Goal: Feedback & Contribution: Contribute content

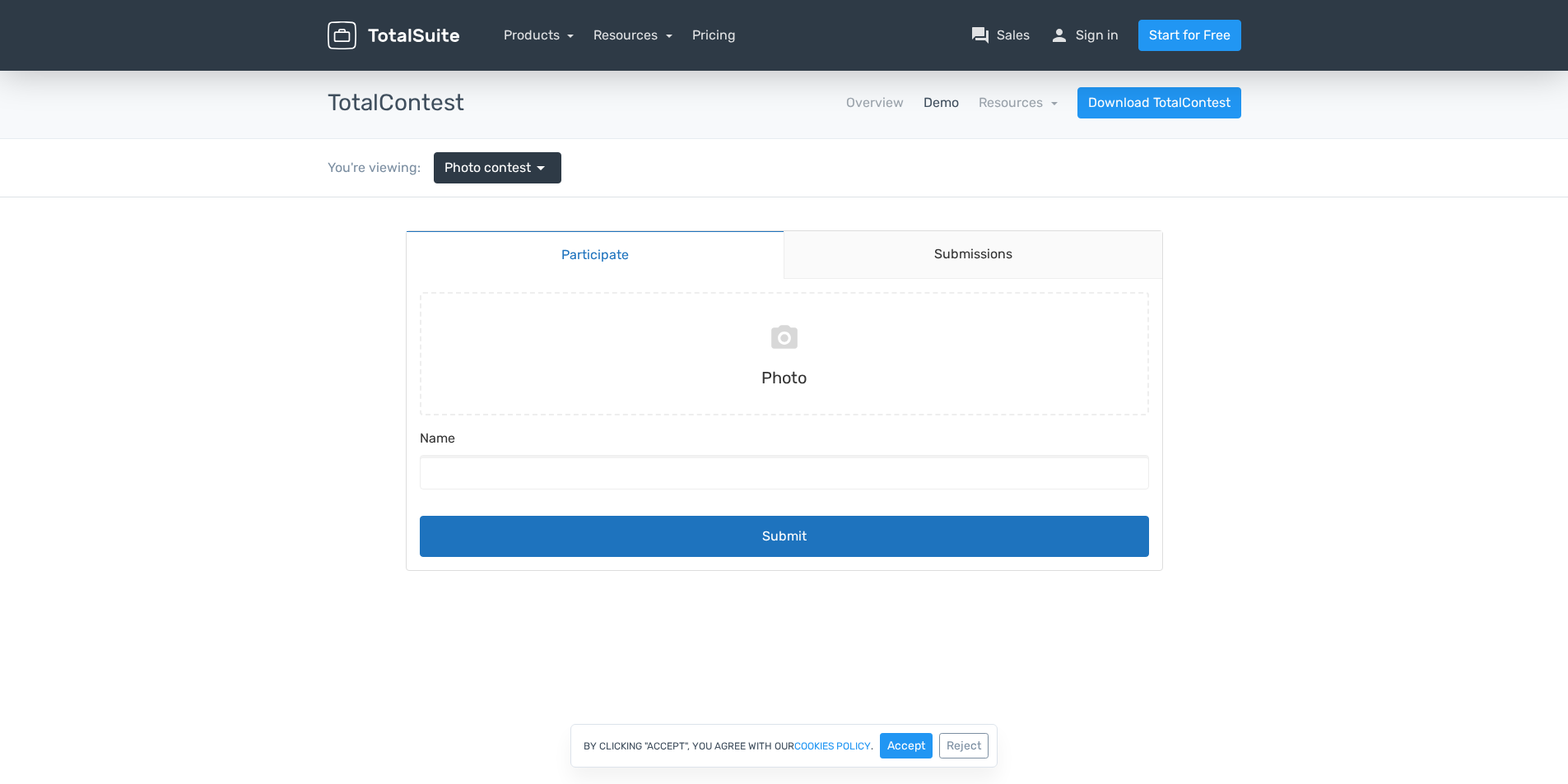
drag, startPoint x: 1580, startPoint y: 163, endPoint x: 1195, endPoint y: 145, distance: 385.4
click at [750, 372] on input "file" at bounding box center [784, 353] width 742 height 124
click at [873, 110] on link "Overview" at bounding box center [874, 103] width 57 height 19
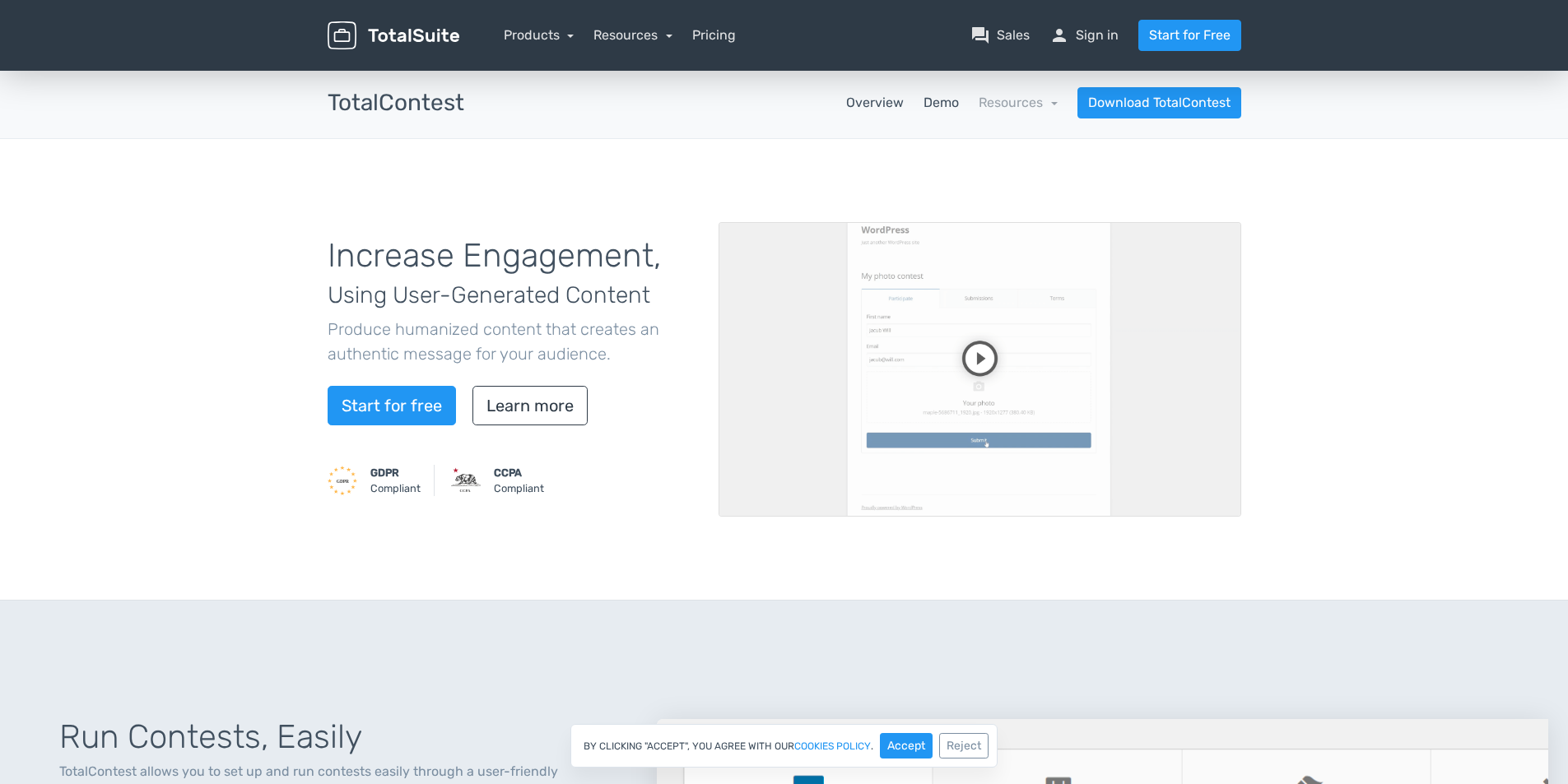
click at [938, 103] on link "Demo" at bounding box center [941, 103] width 35 height 19
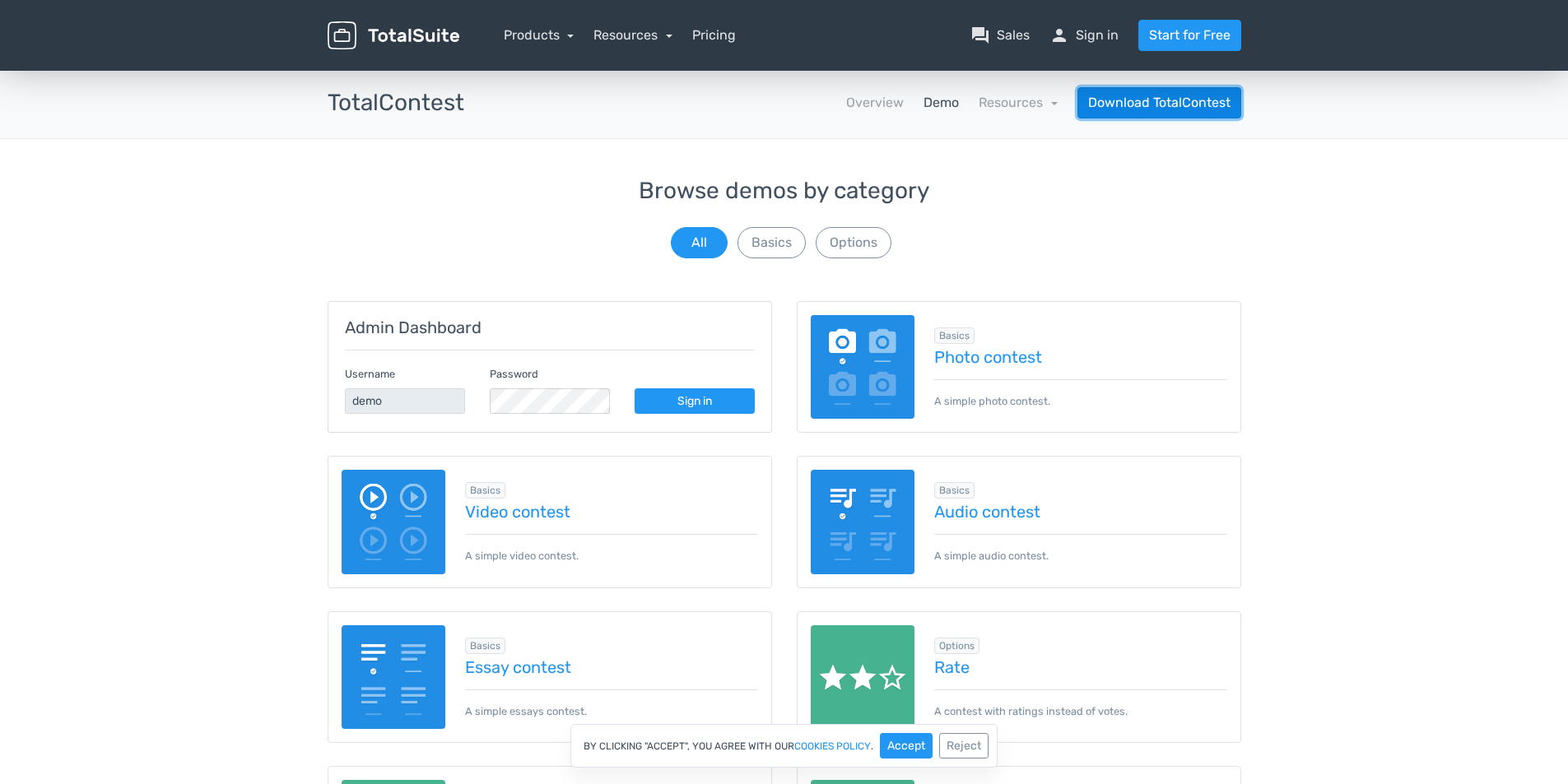
click at [1185, 95] on link "Download TotalContest" at bounding box center [1159, 103] width 163 height 31
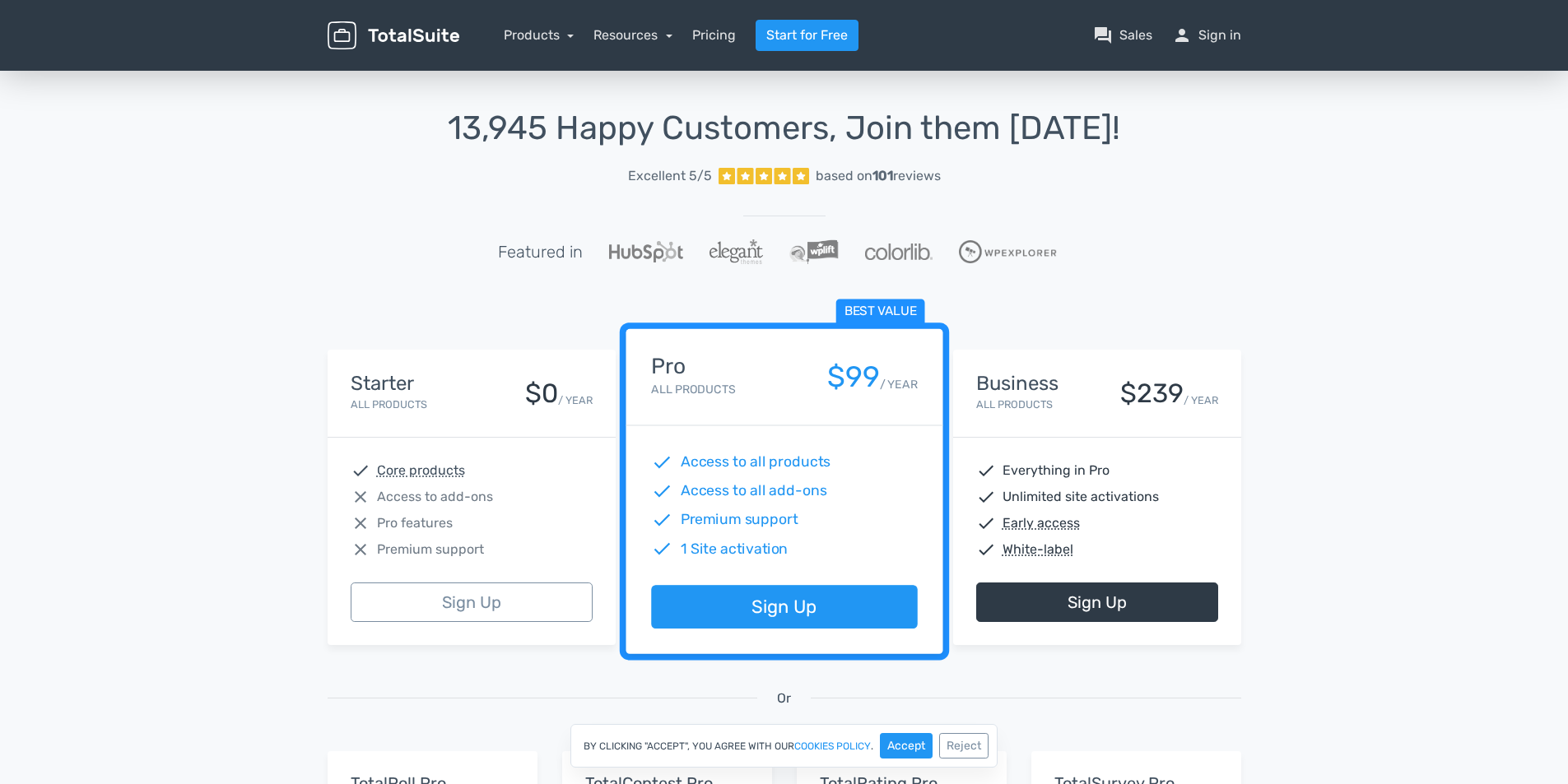
click at [378, 42] on img at bounding box center [393, 36] width 131 height 29
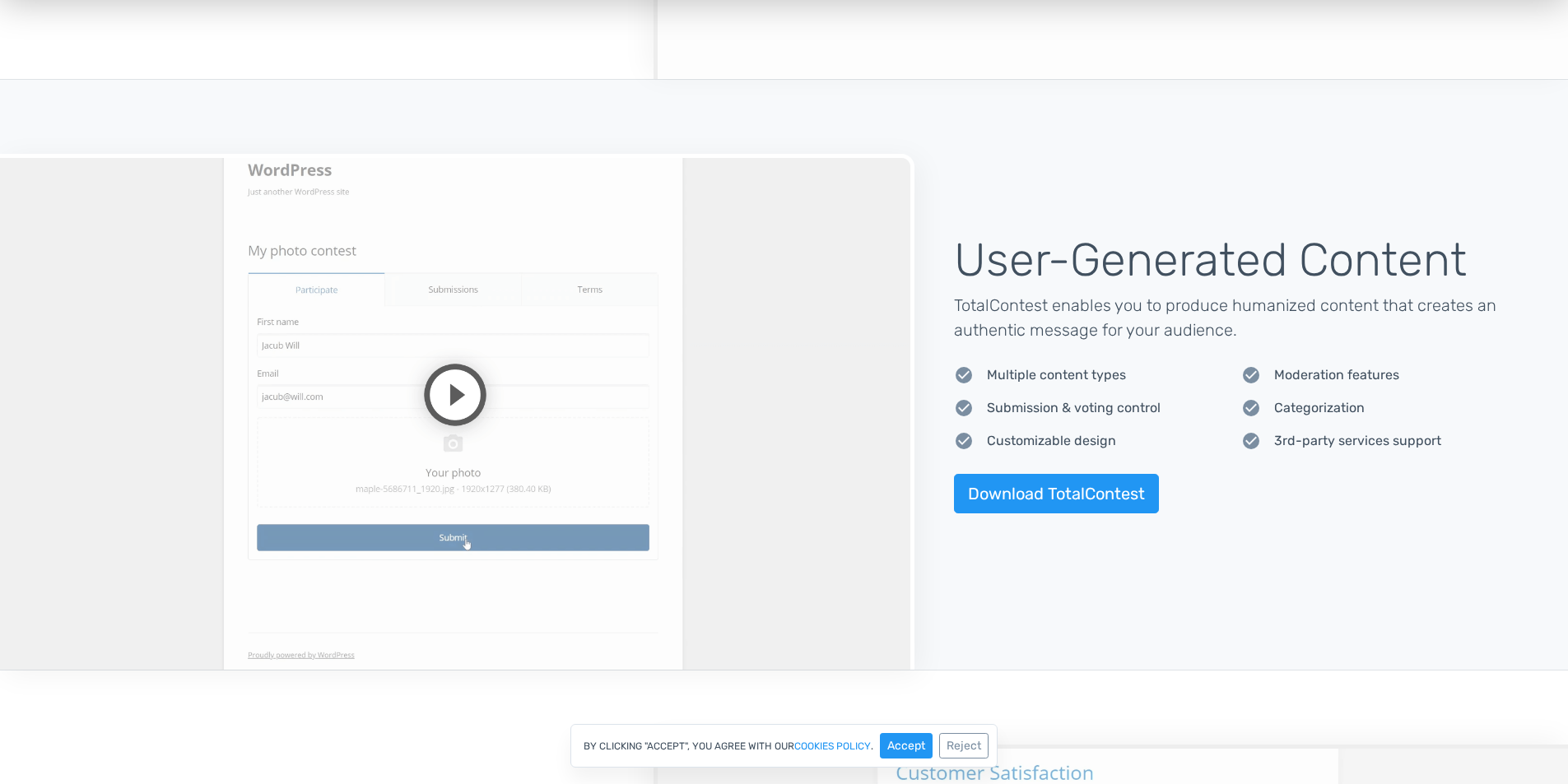
scroll to position [1201, 0]
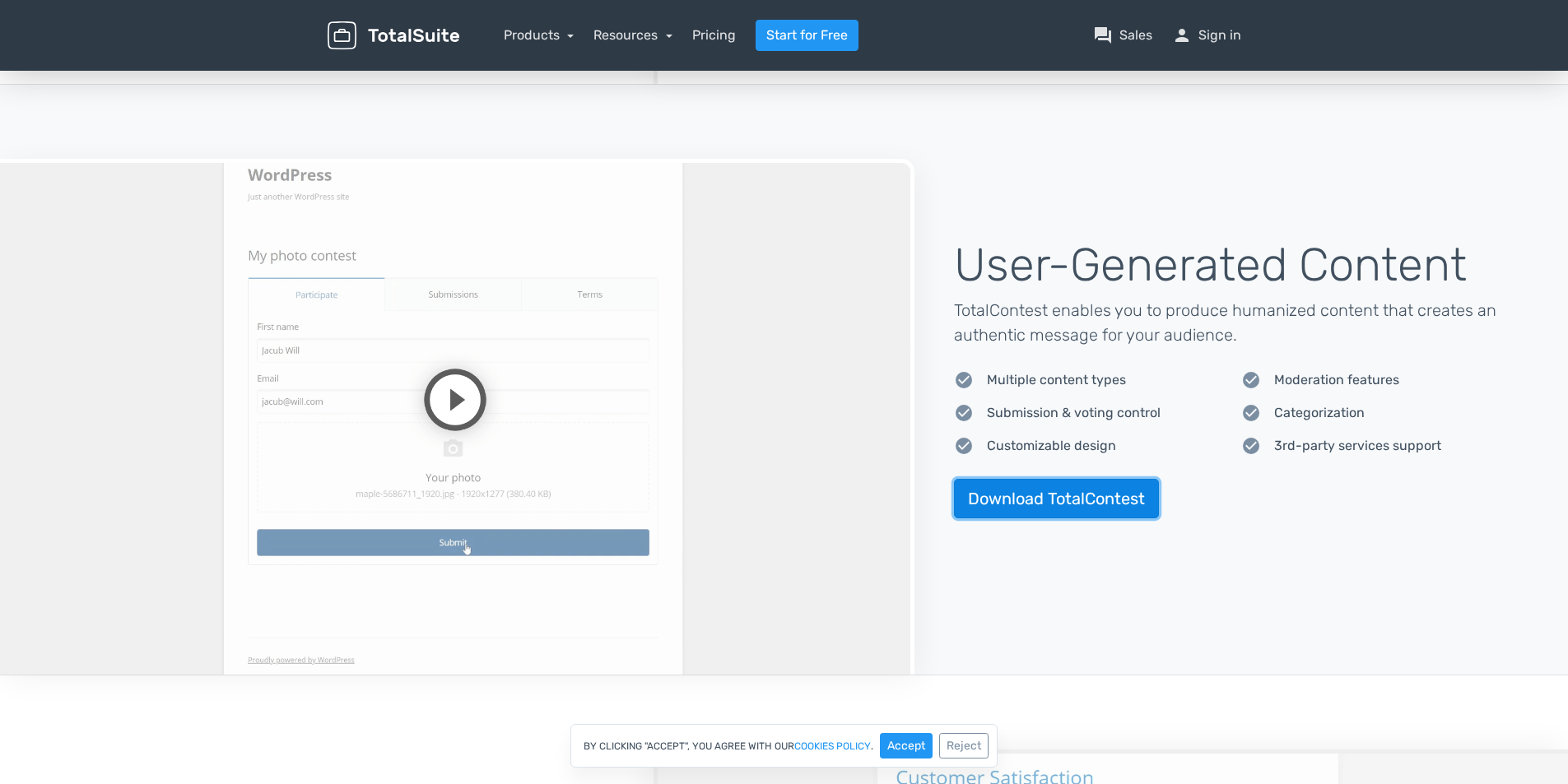
click at [1108, 495] on link "Download TotalContest" at bounding box center [1056, 498] width 205 height 40
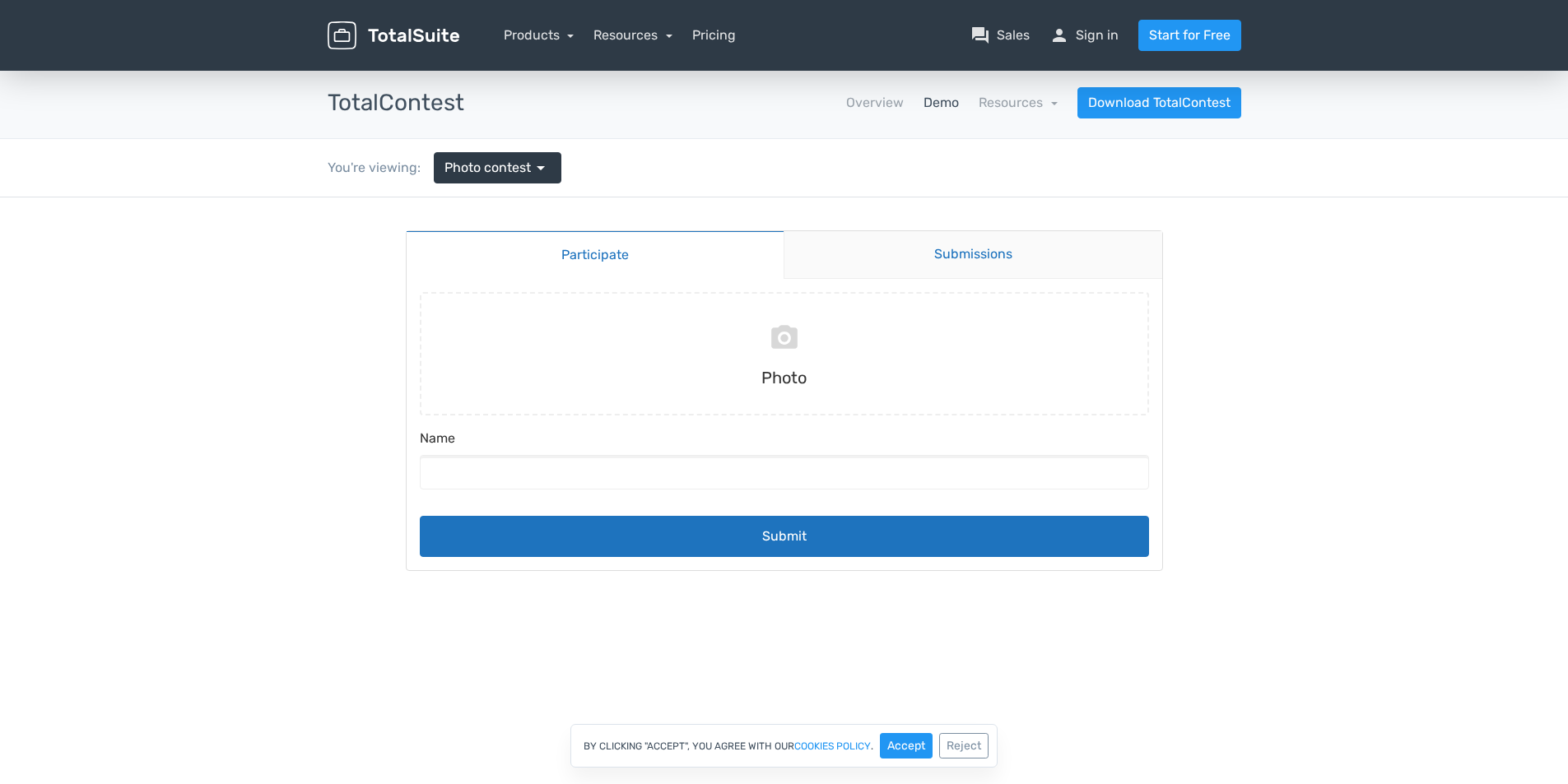
click at [999, 257] on link "Submissions" at bounding box center [973, 255] width 378 height 48
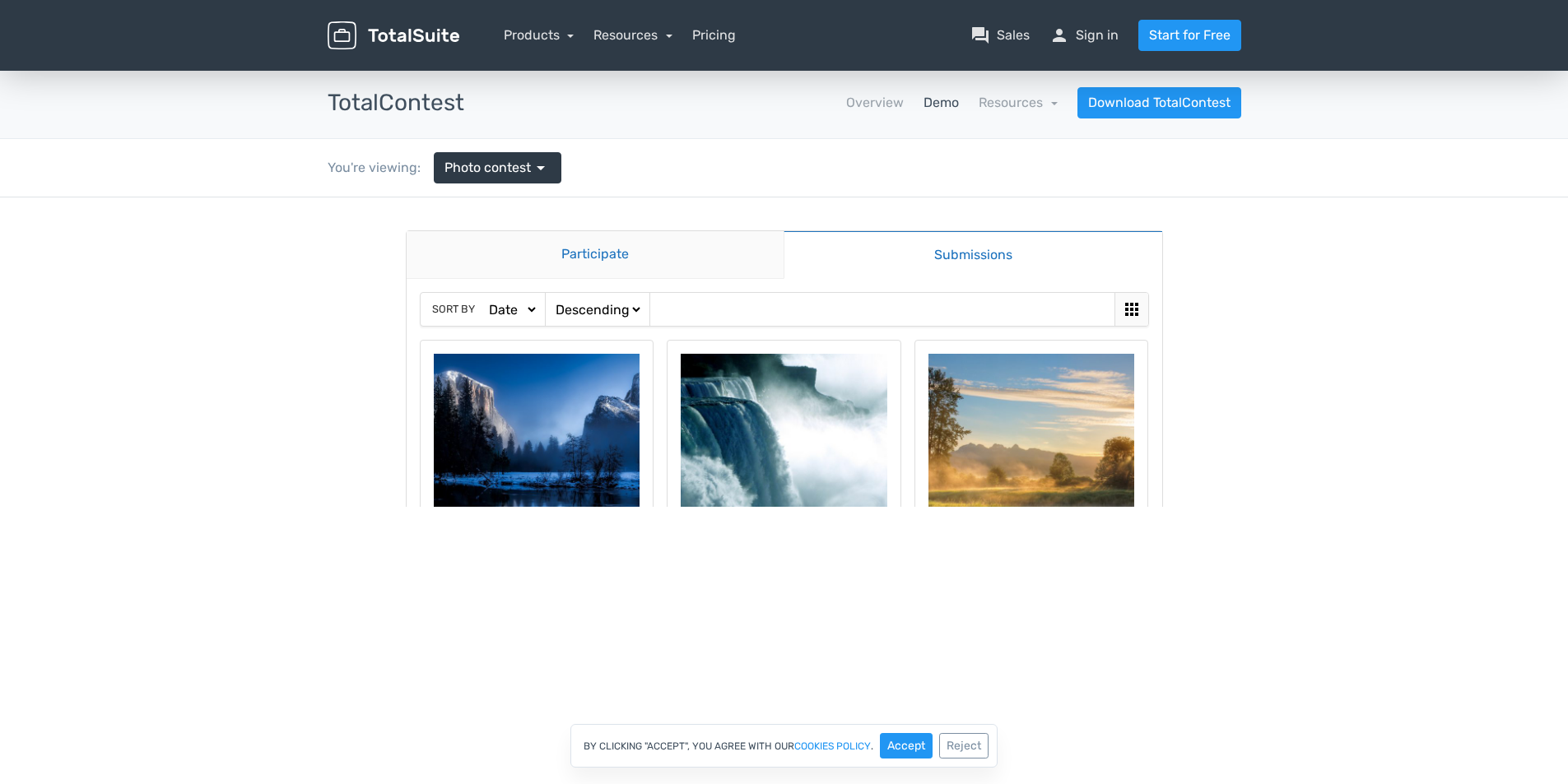
click at [737, 259] on link "Participate" at bounding box center [595, 255] width 377 height 48
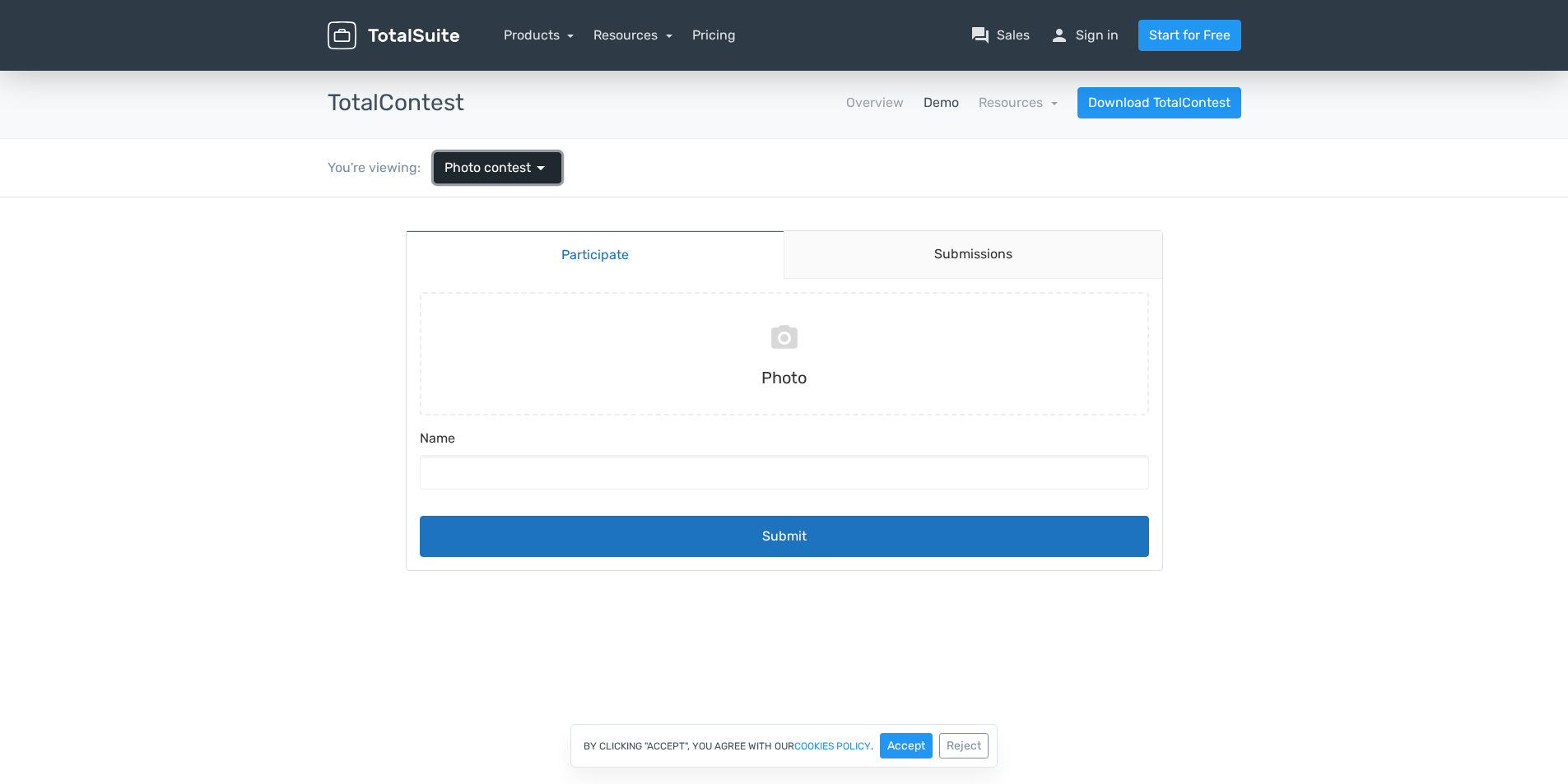
click at [532, 180] on link "Photo contest arrow_drop_down" at bounding box center [497, 168] width 127 height 31
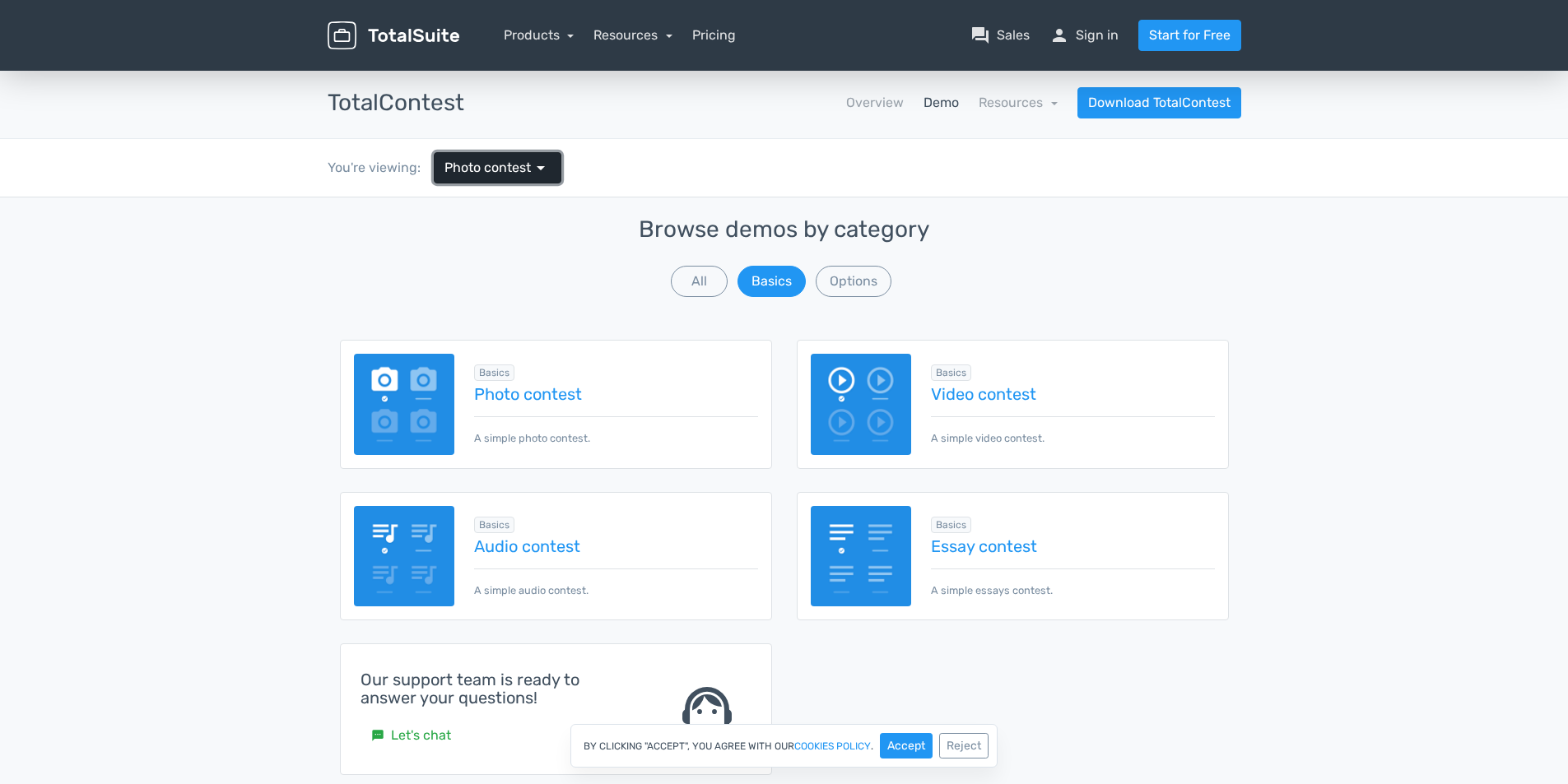
click at [532, 180] on link "Photo contest arrow_drop_down" at bounding box center [497, 168] width 127 height 31
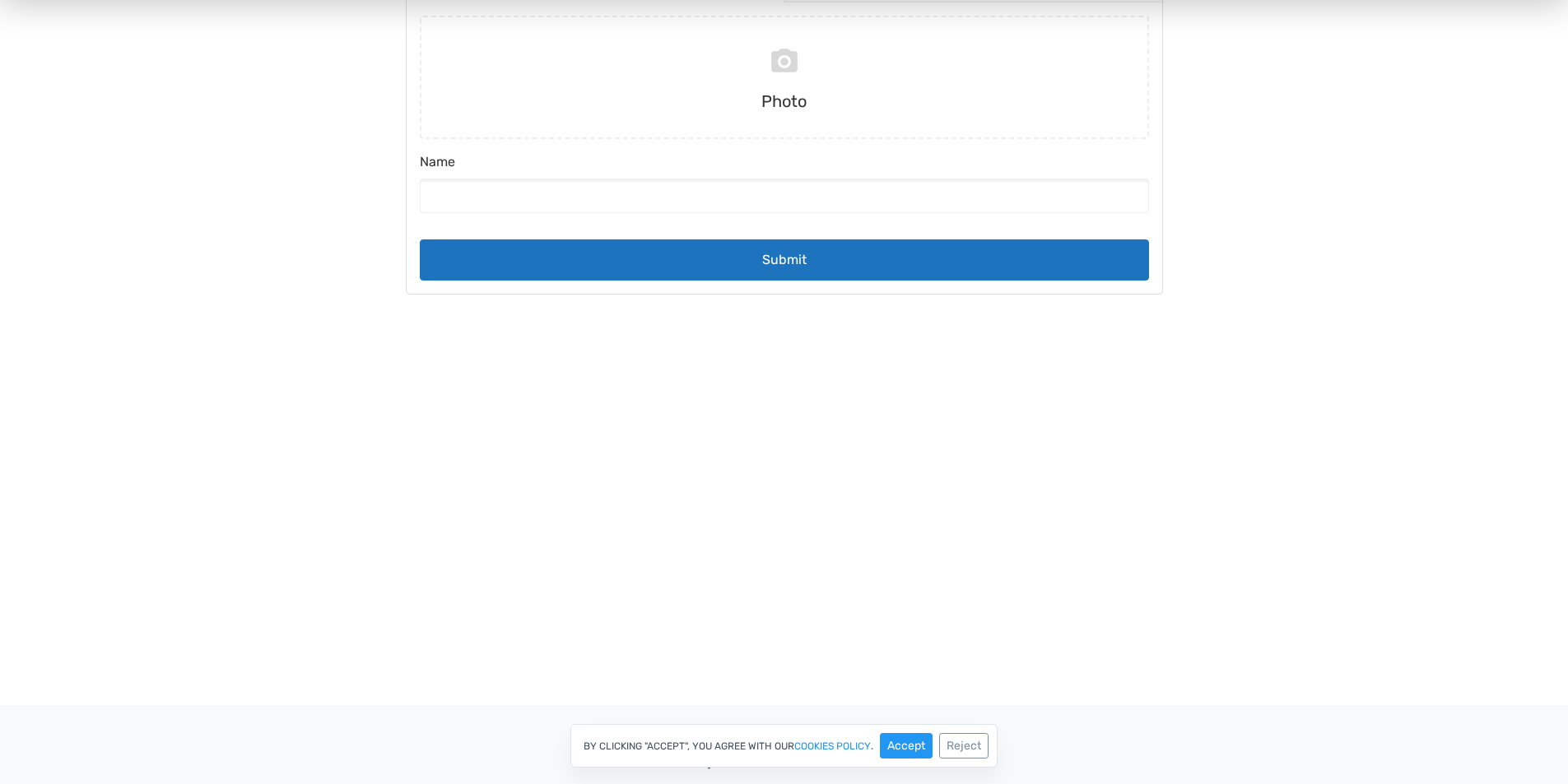
scroll to position [624, 0]
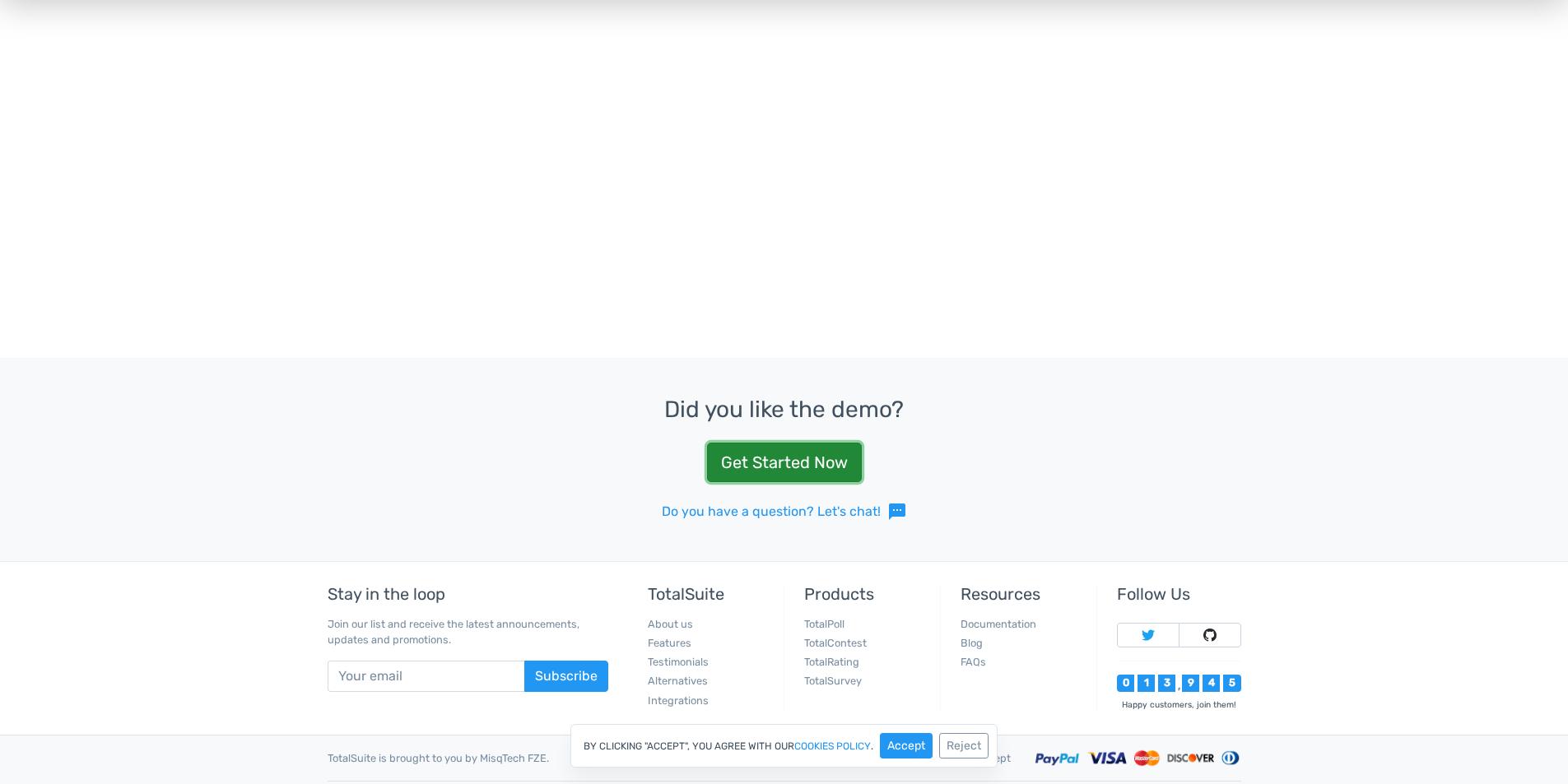
click at [800, 479] on link "Get Started Now" at bounding box center [784, 462] width 155 height 40
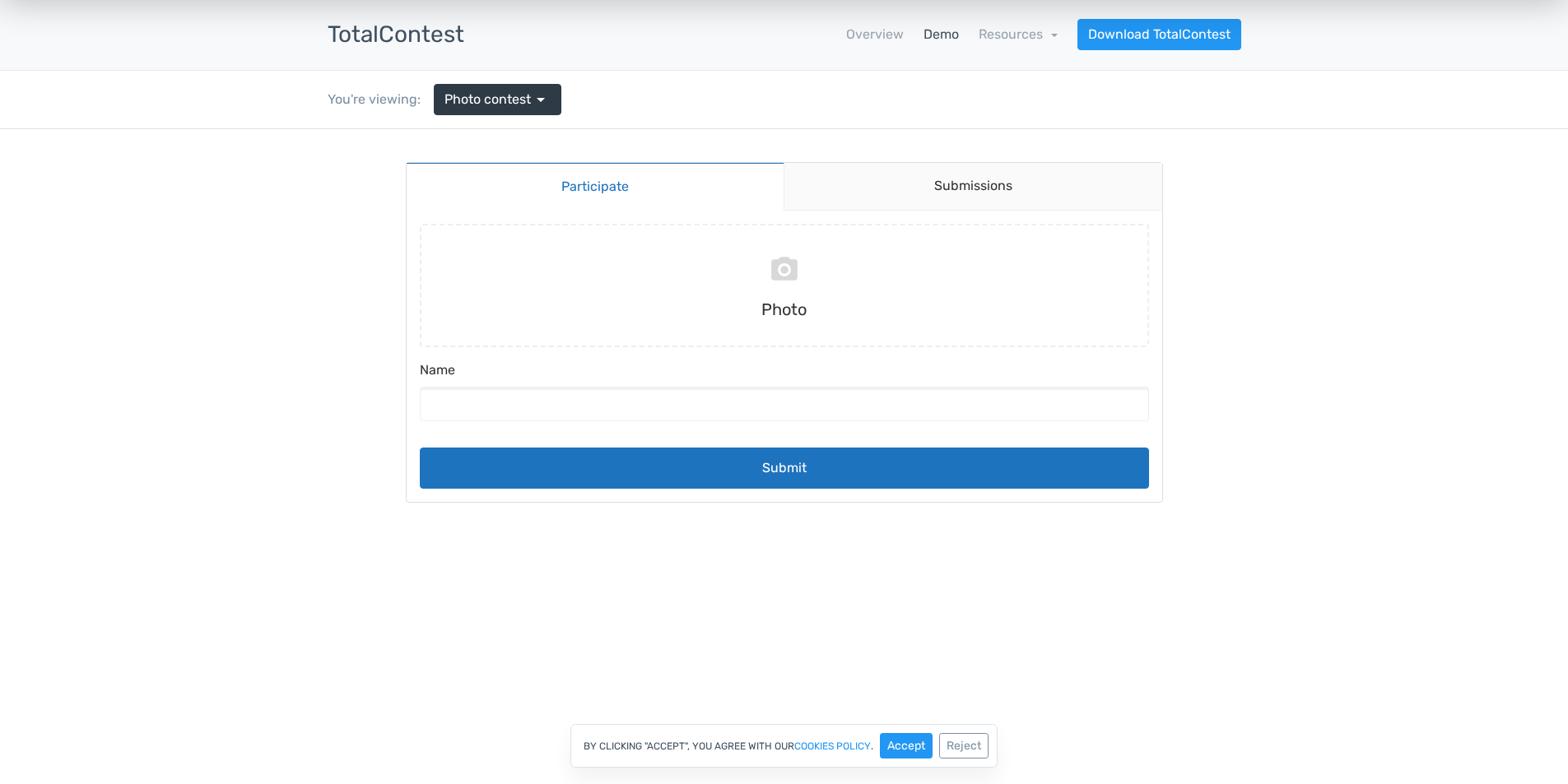
scroll to position [0, 0]
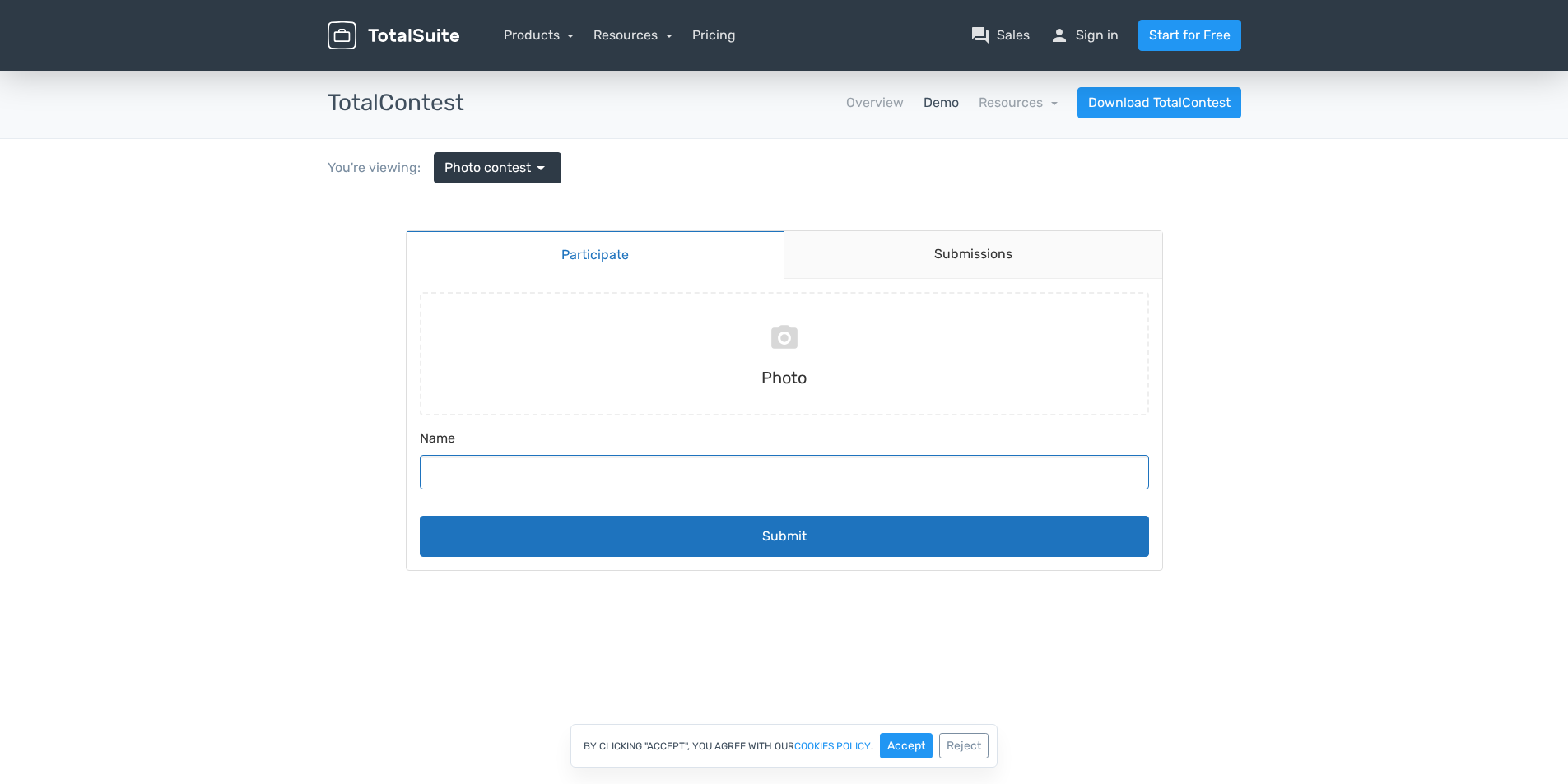
click at [698, 474] on input "Name" at bounding box center [785, 473] width 730 height 35
click at [780, 340] on input "file" at bounding box center [784, 353] width 742 height 124
type input "C:\fakepath\DSC09243.jpg"
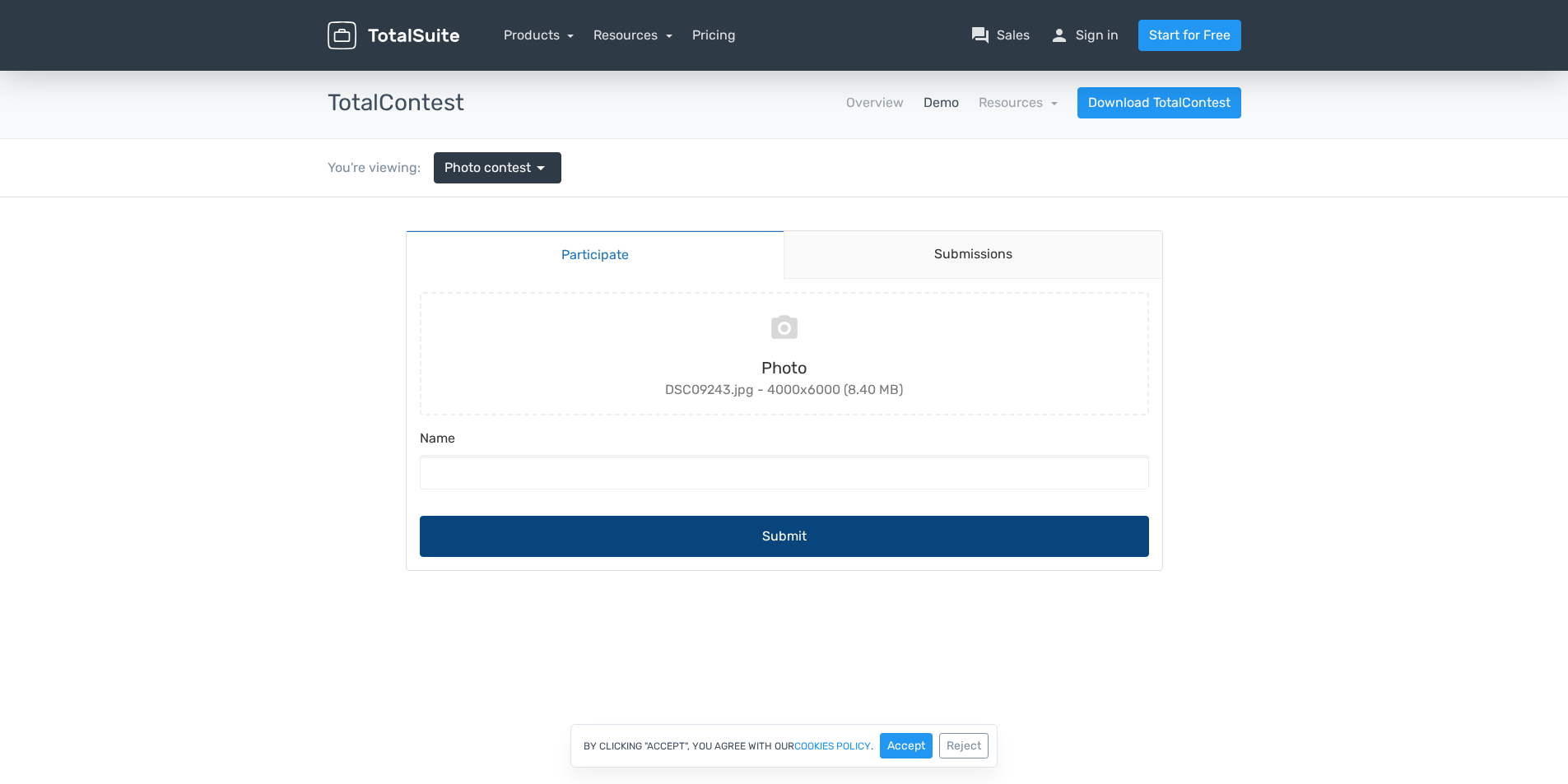
click at [800, 528] on button "Submit" at bounding box center [785, 537] width 730 height 41
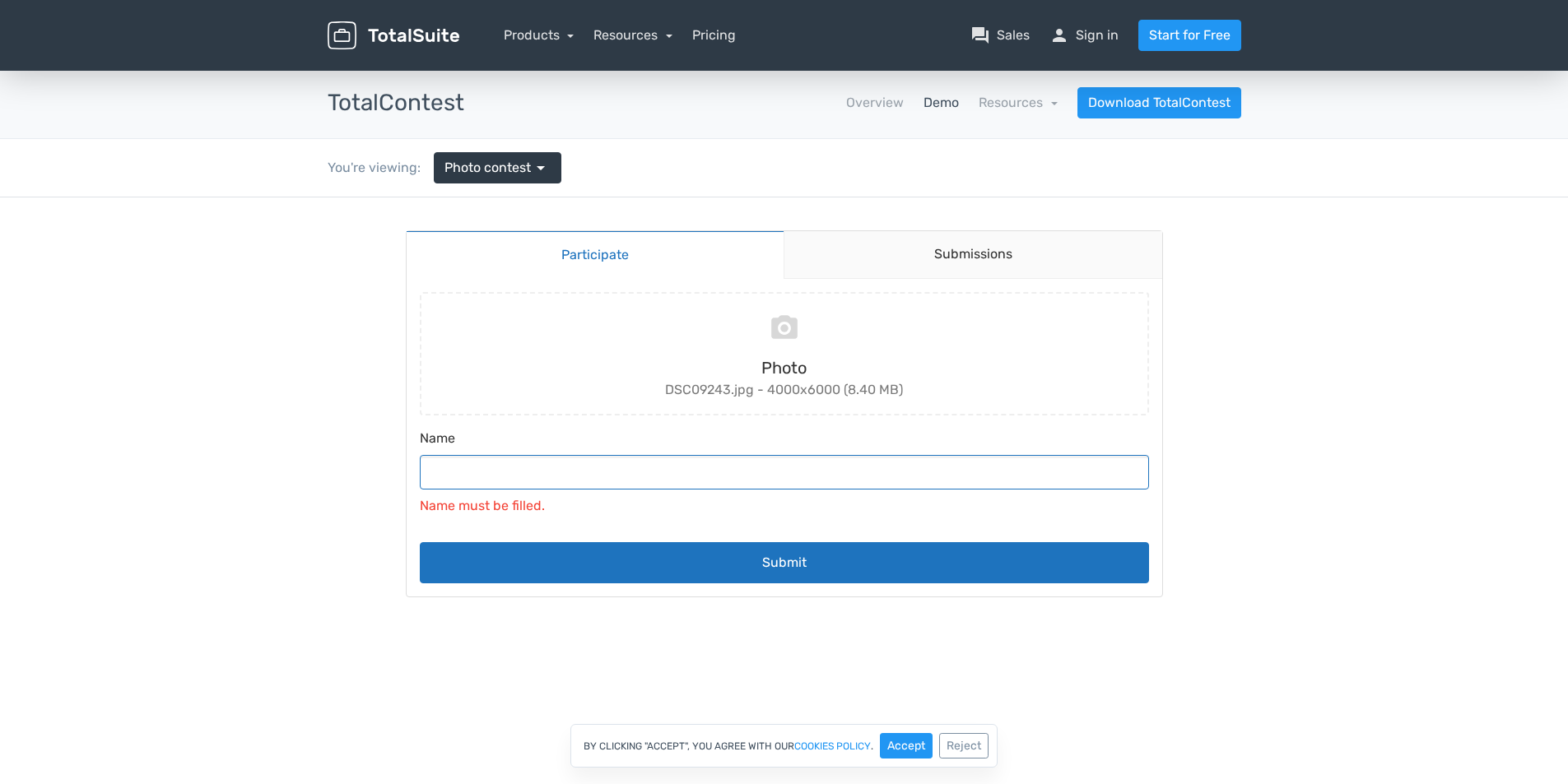
click at [699, 466] on input "Name" at bounding box center [785, 473] width 730 height 35
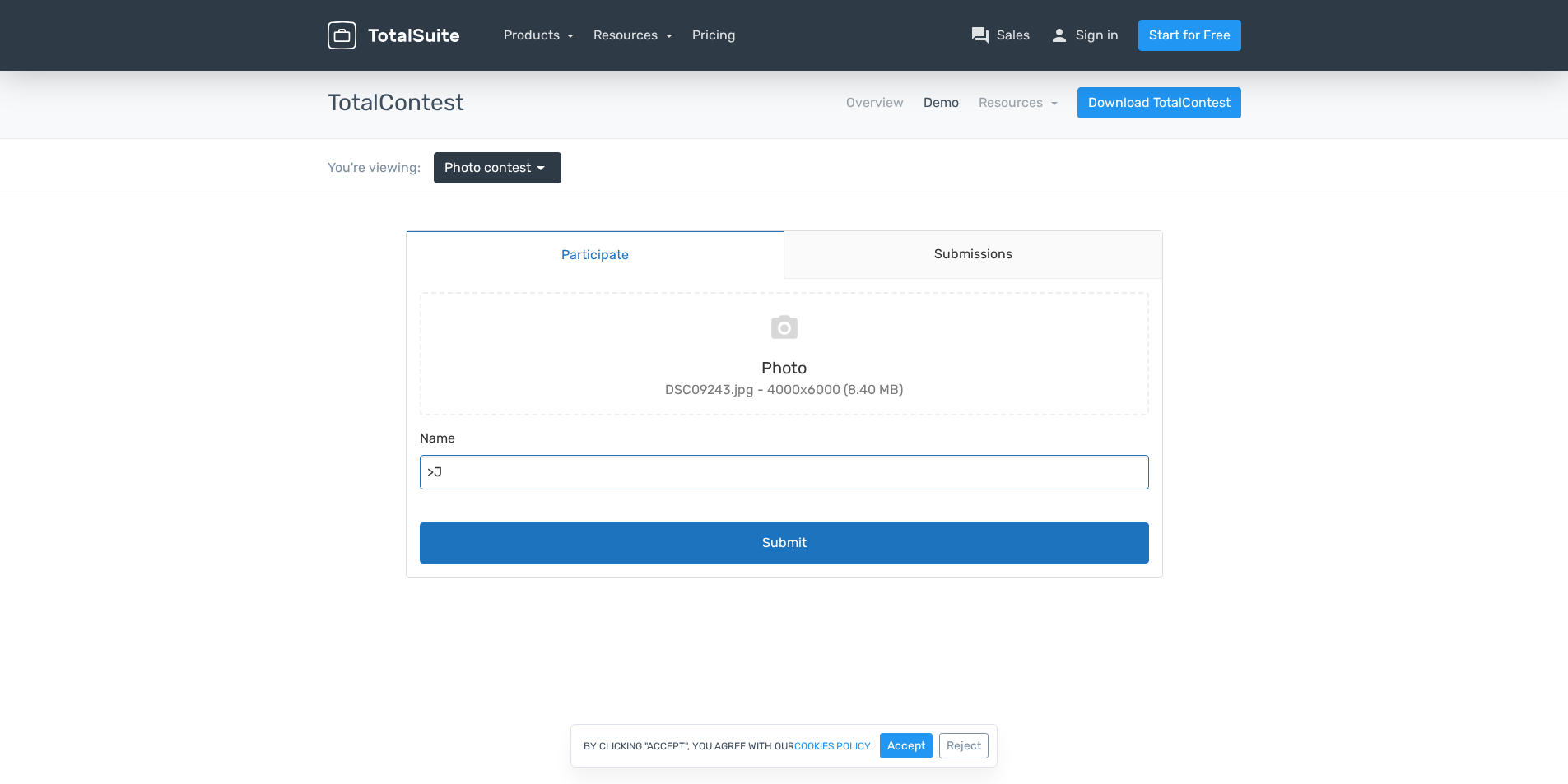
type input ">"
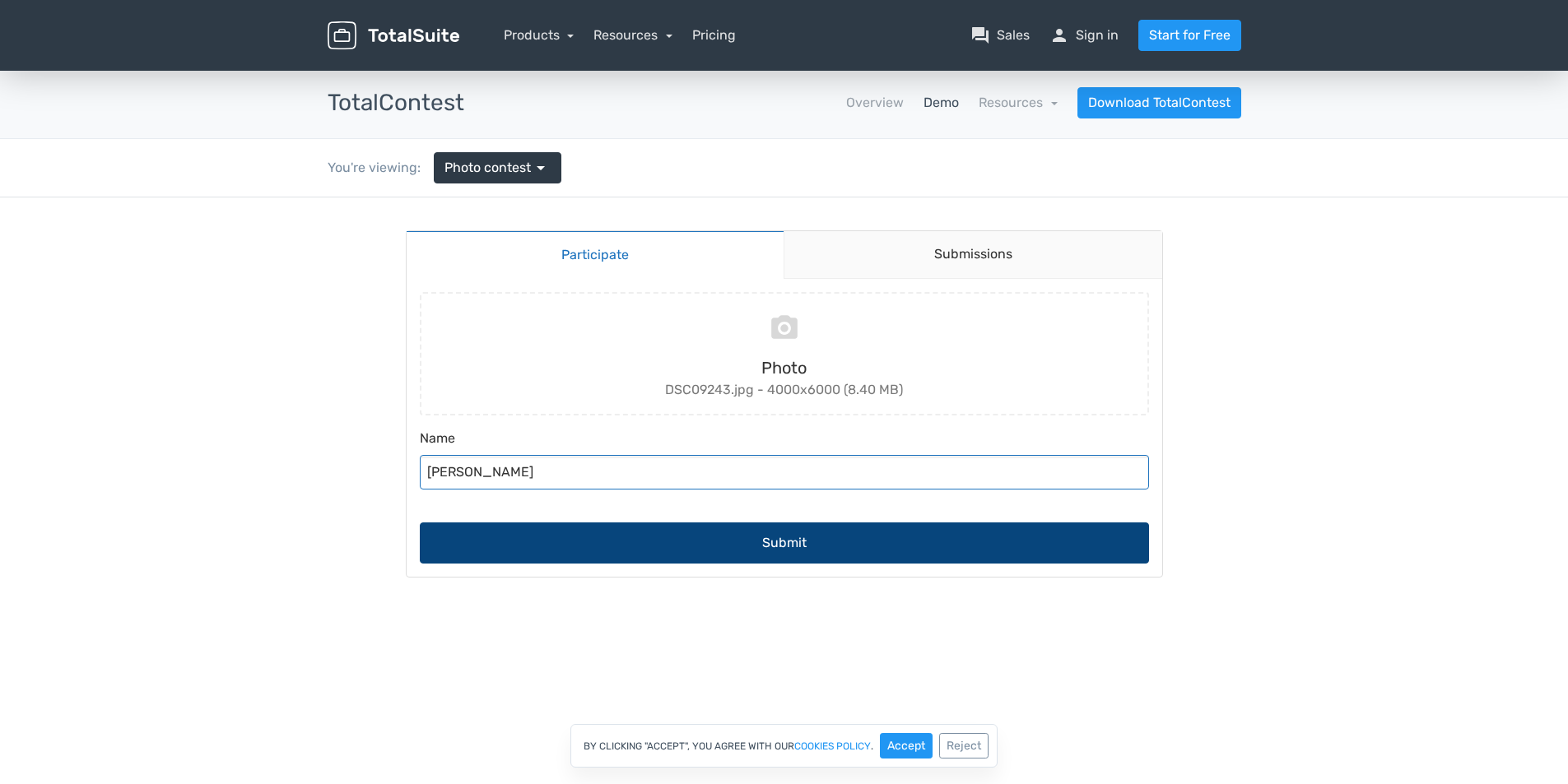
type input "[PERSON_NAME]"
click at [912, 527] on button "Submit" at bounding box center [785, 543] width 730 height 41
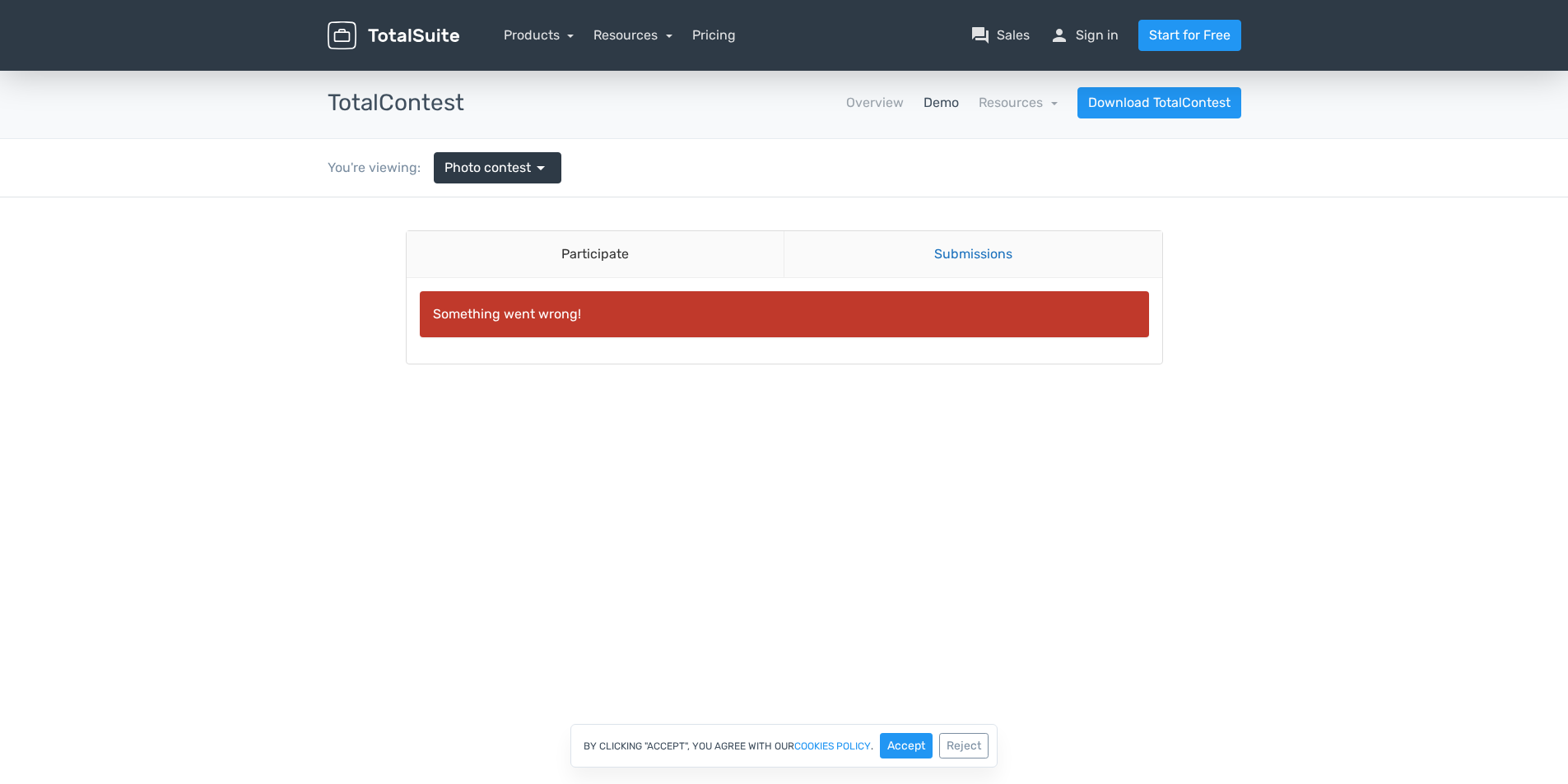
click at [991, 260] on link "Submissions" at bounding box center [973, 255] width 378 height 47
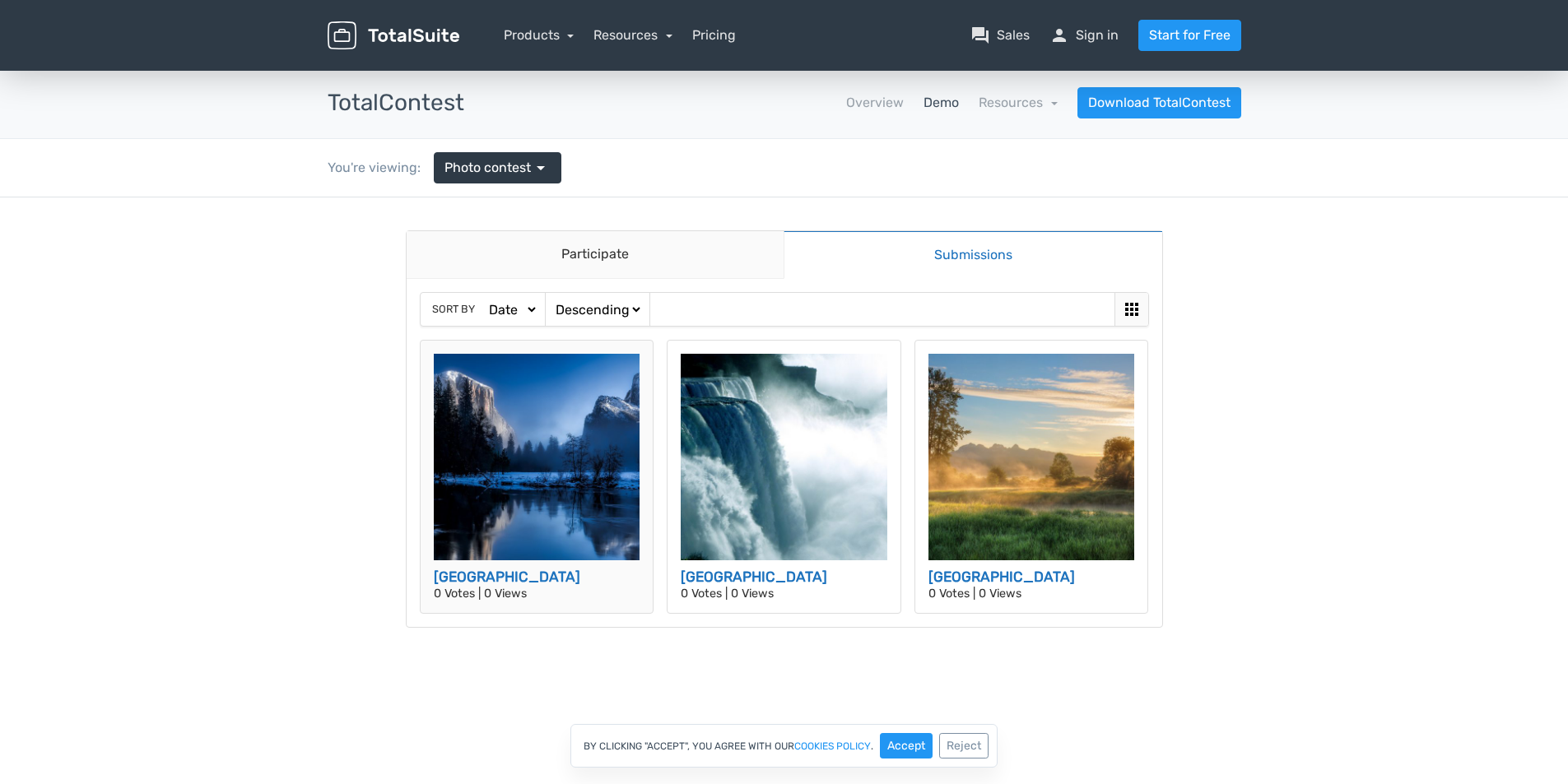
click at [530, 536] on img at bounding box center [537, 457] width 206 height 206
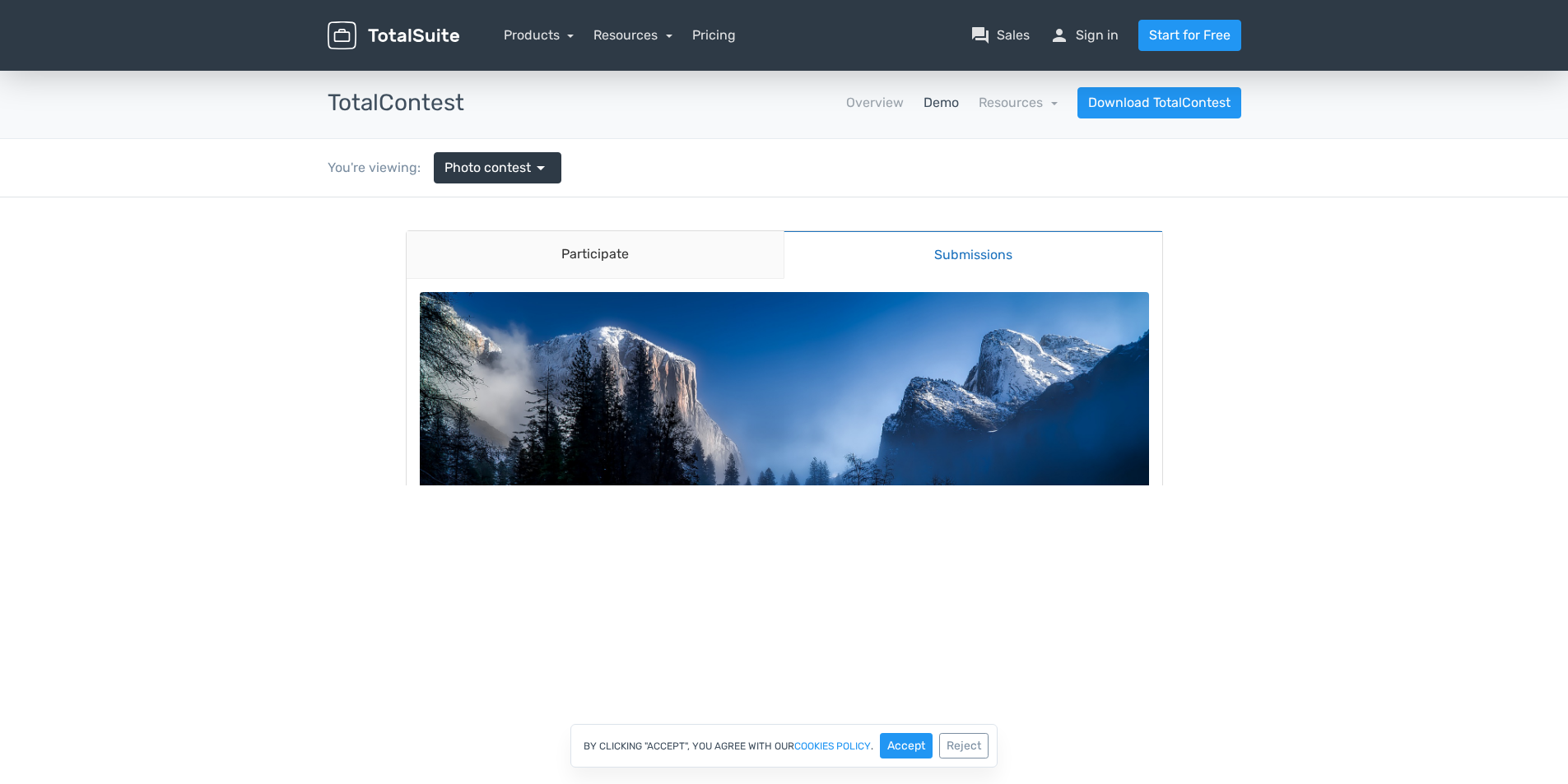
click at [816, 394] on img at bounding box center [785, 502] width 730 height 420
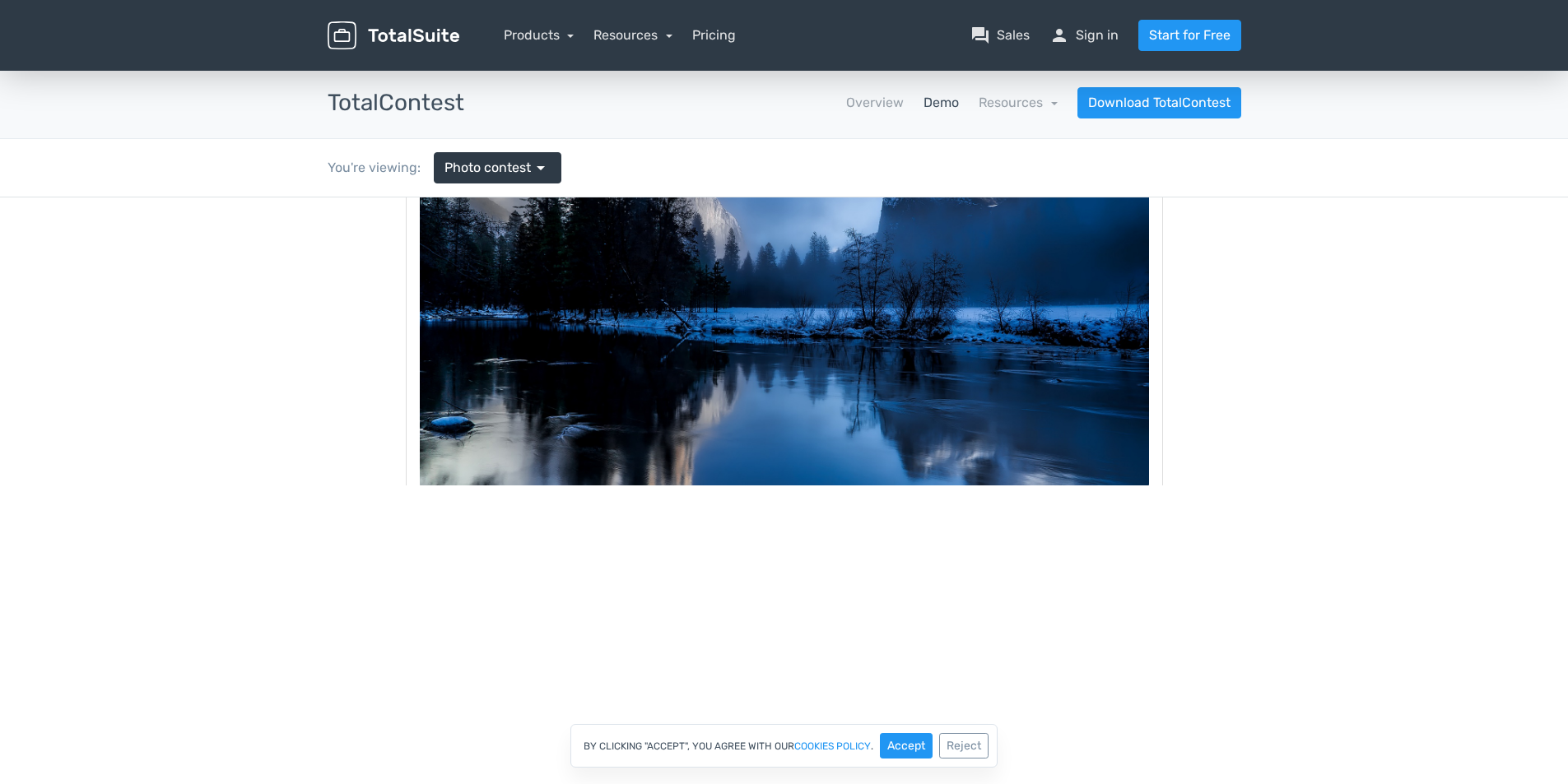
scroll to position [381, 0]
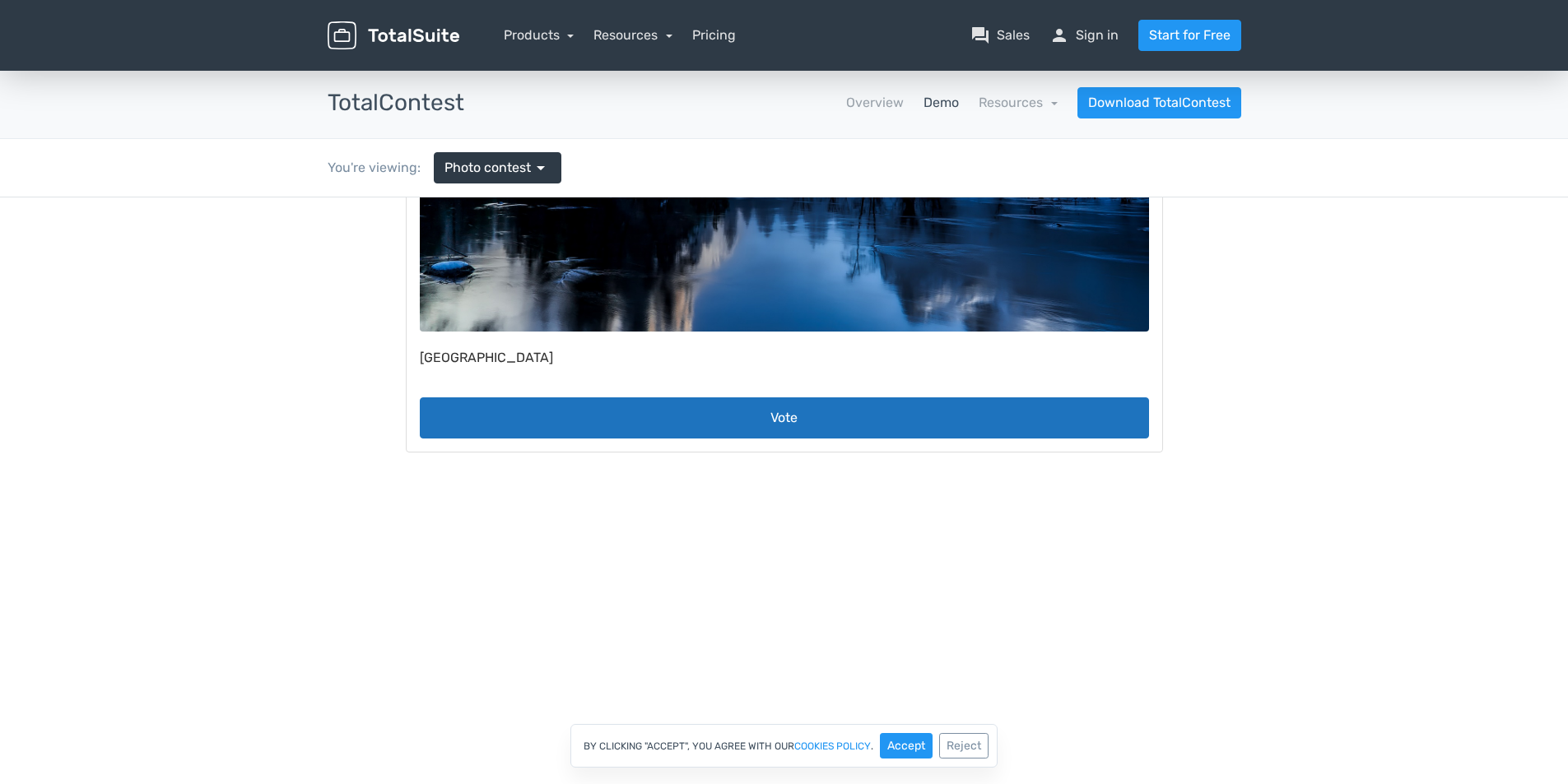
drag, startPoint x: 1559, startPoint y: 289, endPoint x: 1043, endPoint y: 685, distance: 650.4
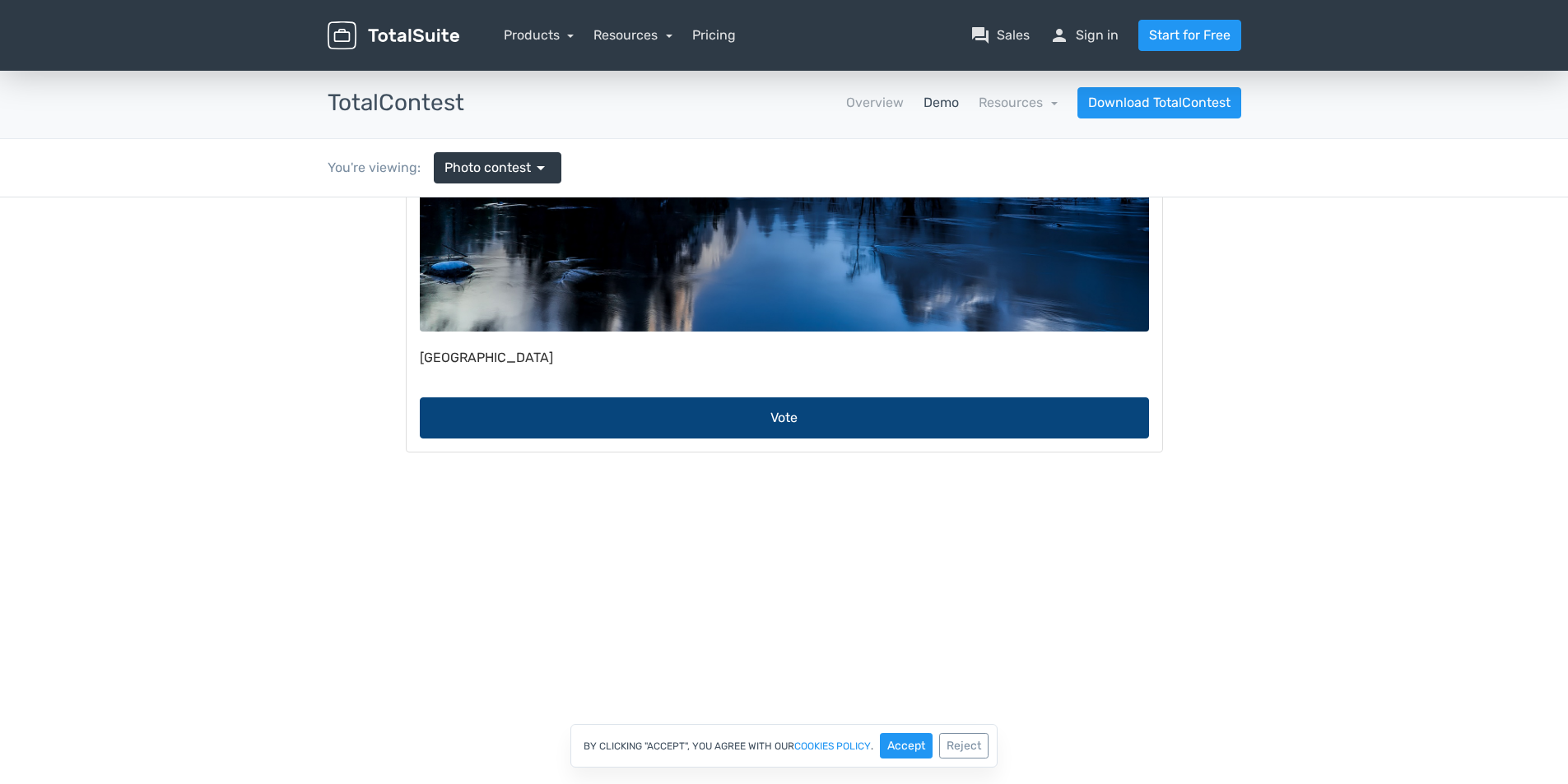
click at [794, 429] on button "Vote" at bounding box center [785, 418] width 730 height 41
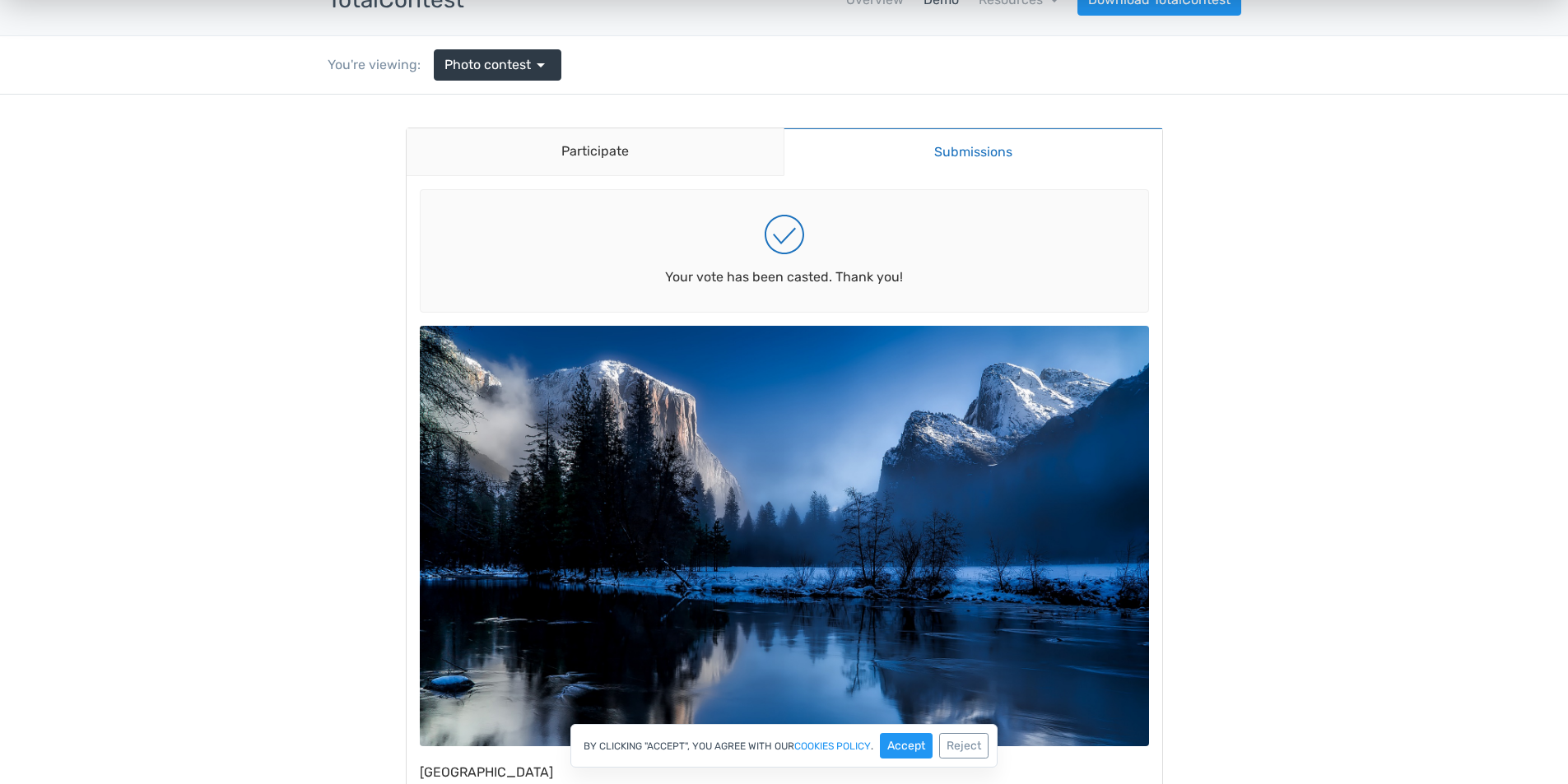
scroll to position [94, 0]
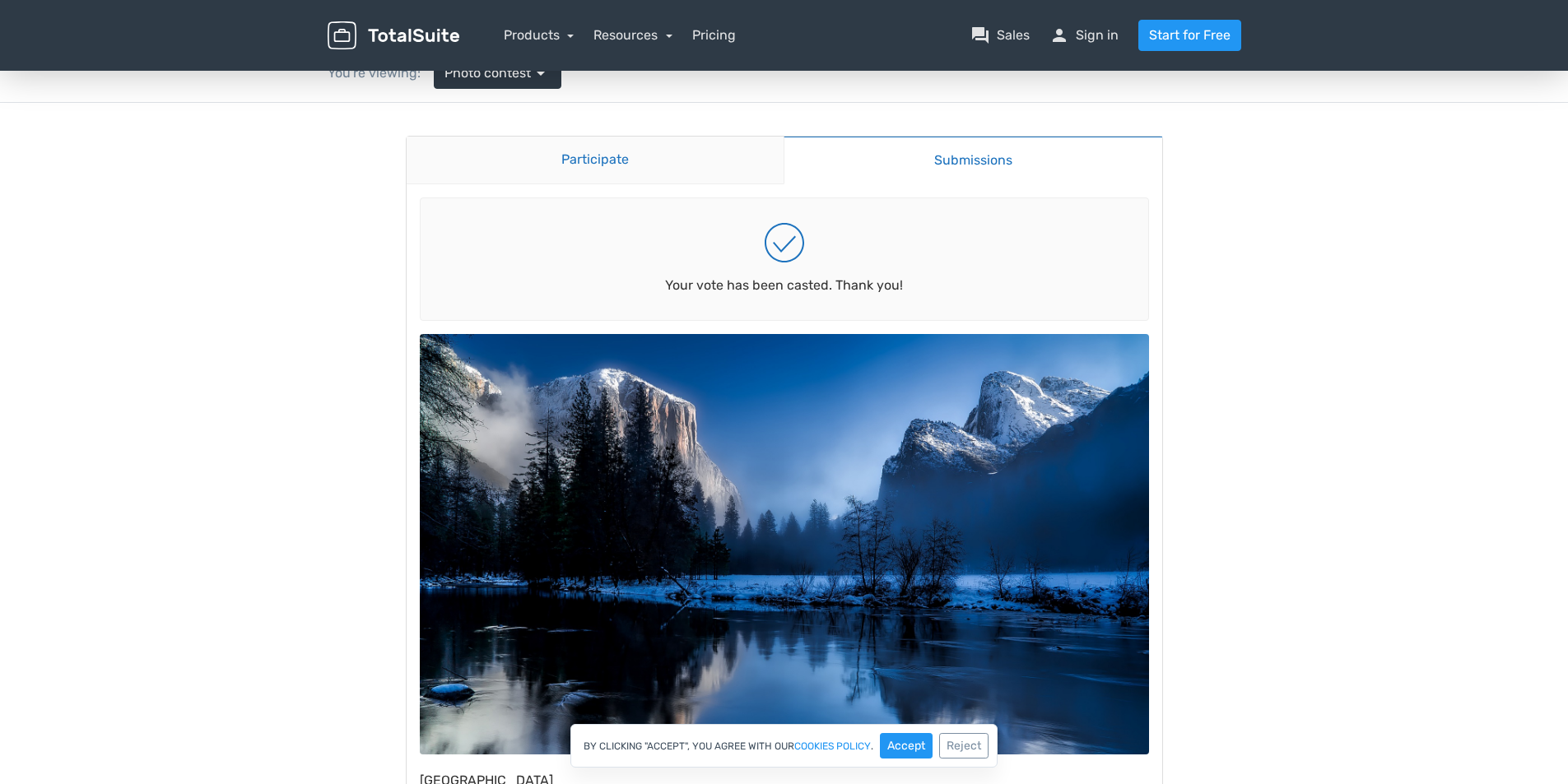
click at [636, 162] on link "Participate" at bounding box center [595, 160] width 377 height 48
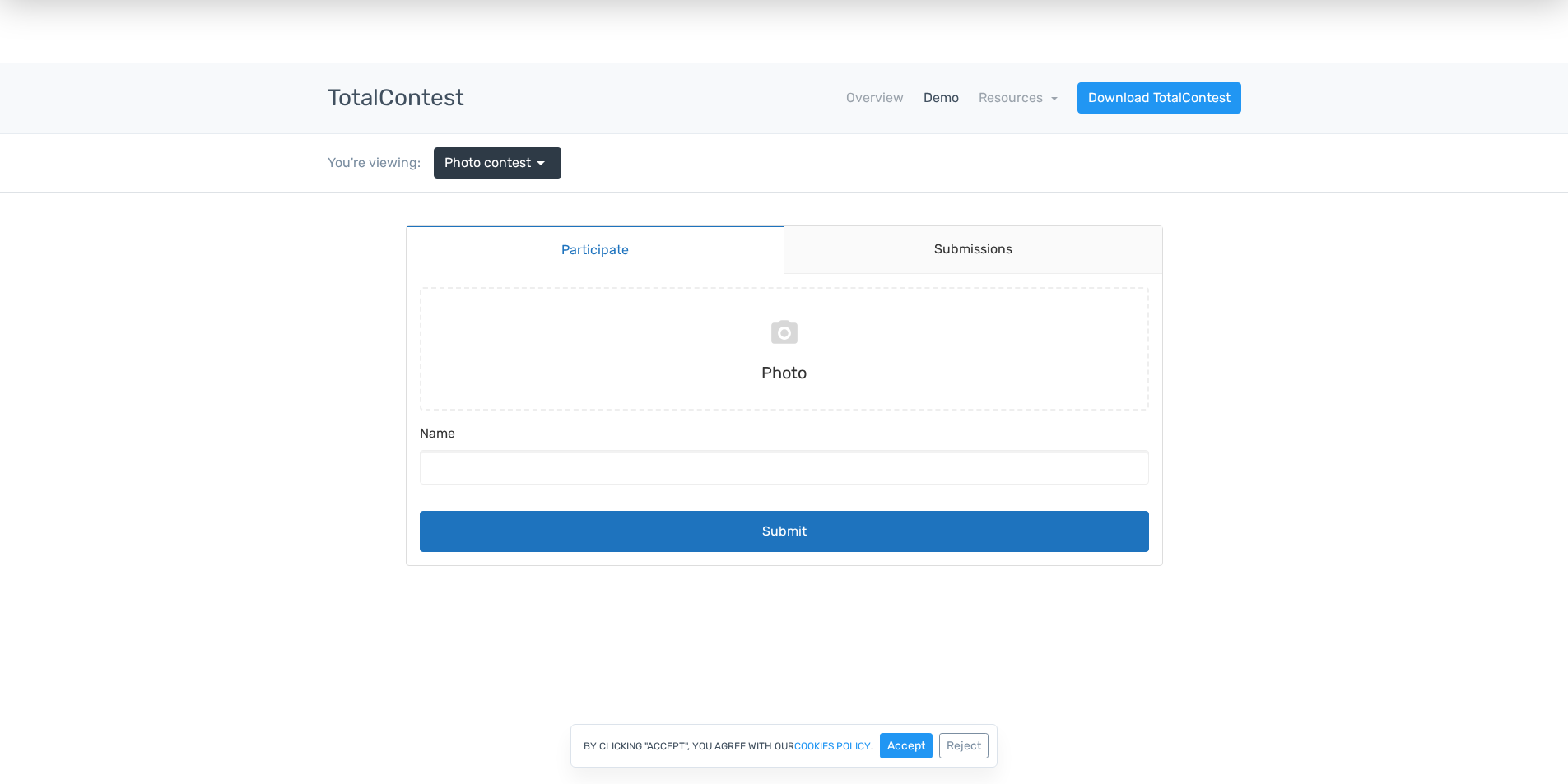
scroll to position [0, 0]
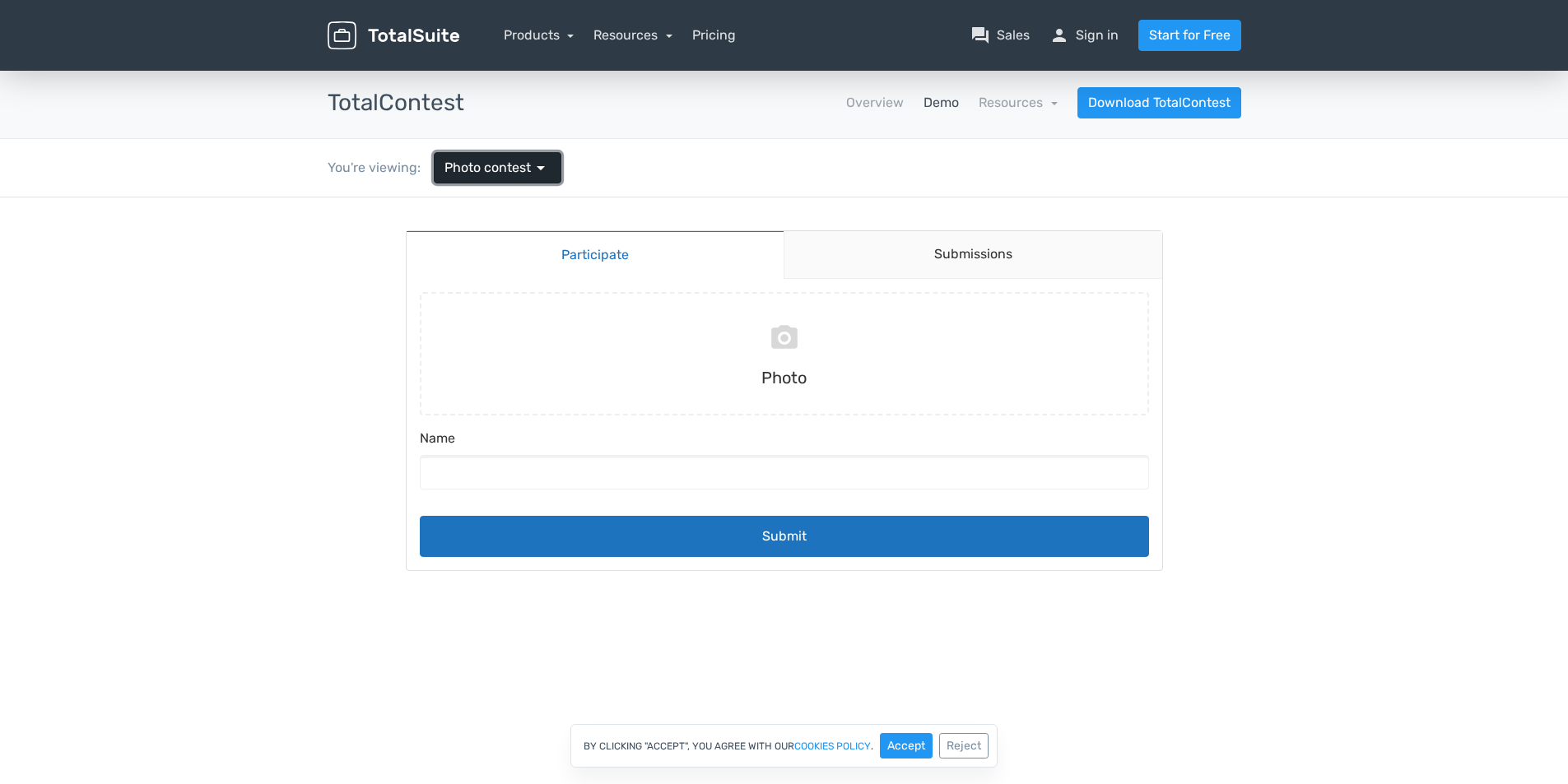
click at [528, 170] on span "Photo contest" at bounding box center [487, 167] width 87 height 19
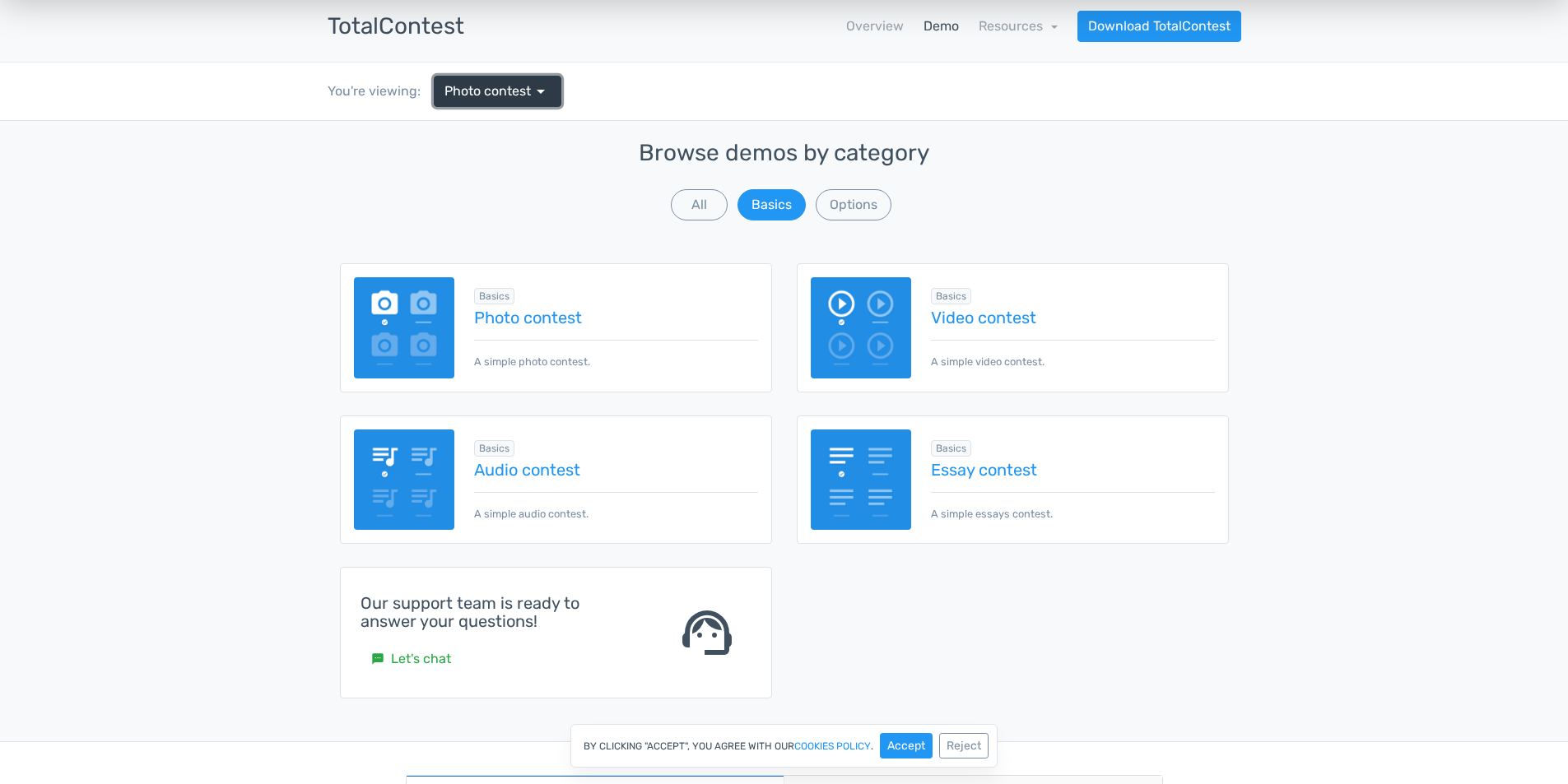
scroll to position [75, 0]
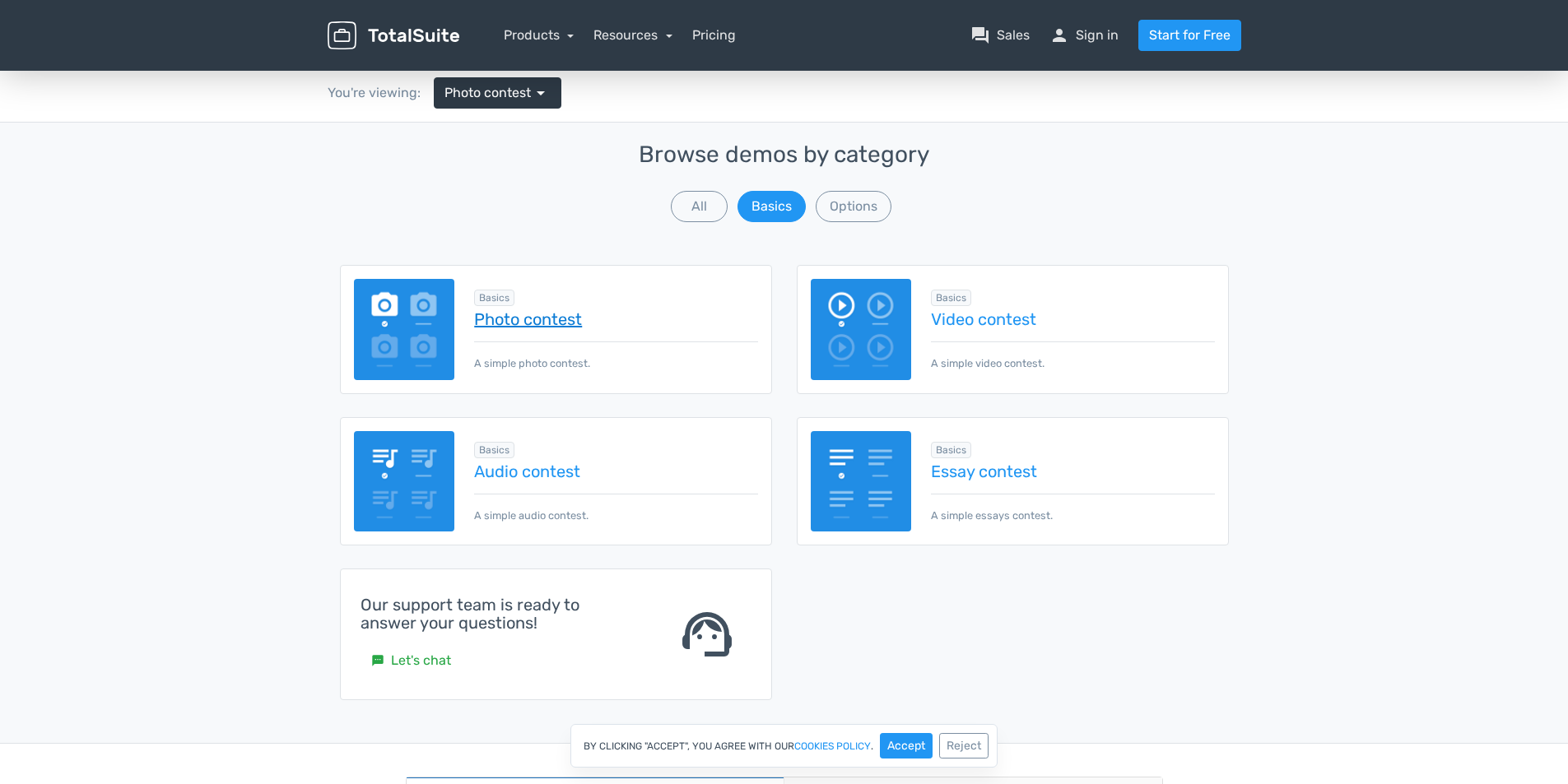
click at [536, 321] on link "Photo contest" at bounding box center [615, 319] width 283 height 18
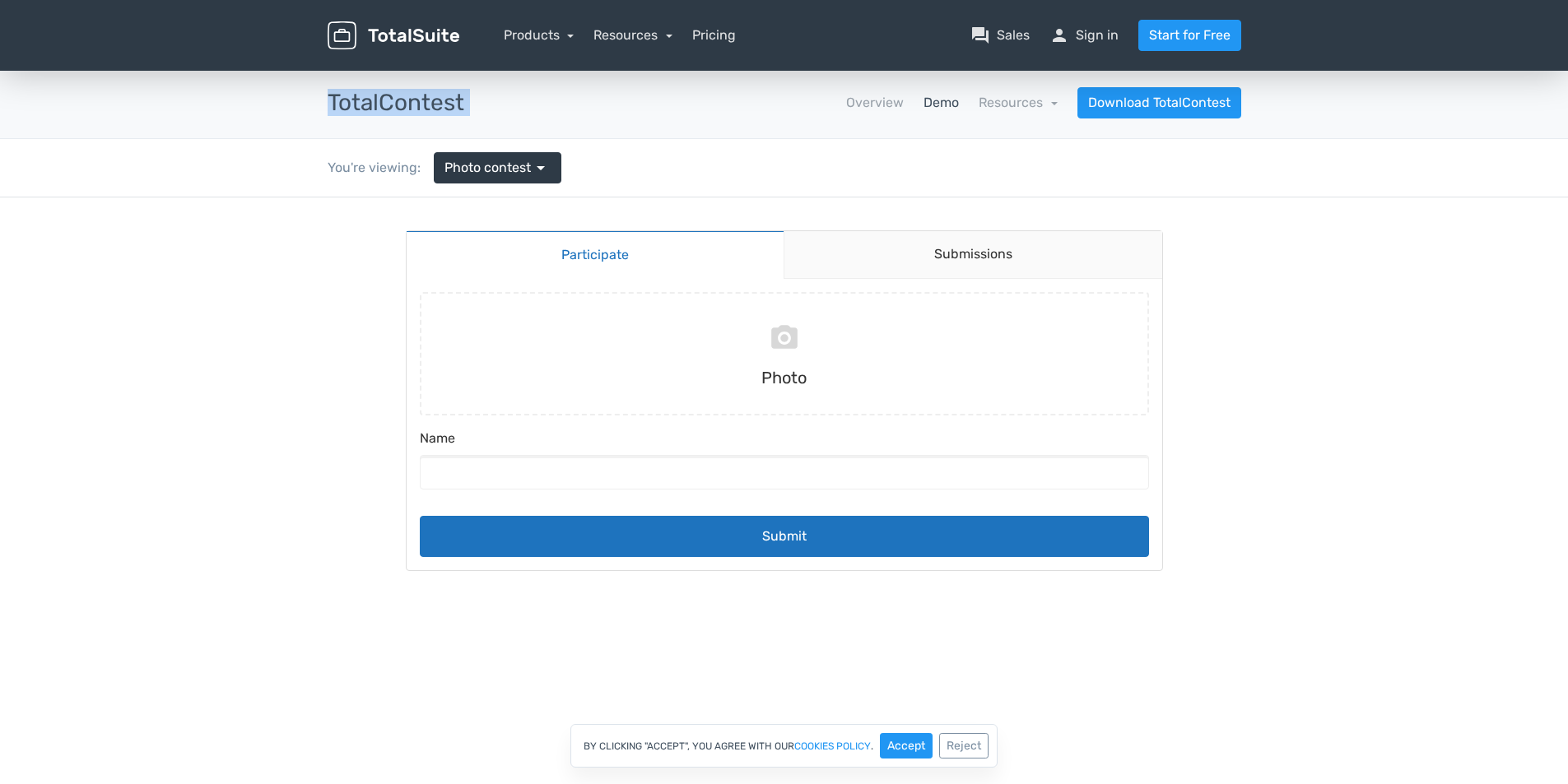
drag, startPoint x: 316, startPoint y: 96, endPoint x: 484, endPoint y: 106, distance: 168.3
click at [484, 106] on div "TotalContest apps Overview Demo Resources school Documentation article Changelo…" at bounding box center [784, 103] width 939 height 31
click at [651, 37] on link "Resources" at bounding box center [632, 35] width 79 height 16
click at [543, 38] on link "Products" at bounding box center [539, 35] width 71 height 16
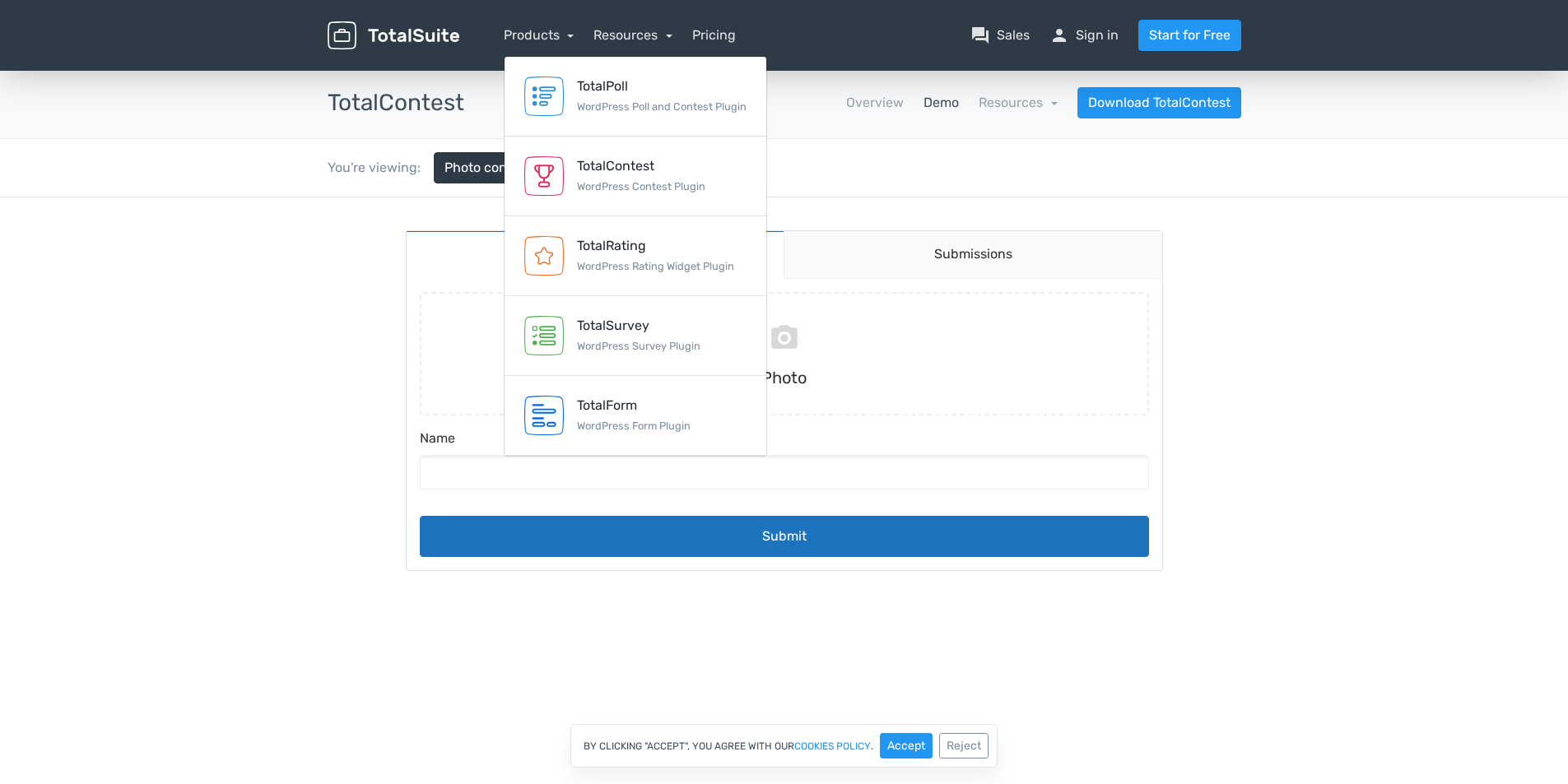
click at [794, 149] on div "You're viewing: Photo contest arrow_drop_down" at bounding box center [784, 167] width 939 height 57
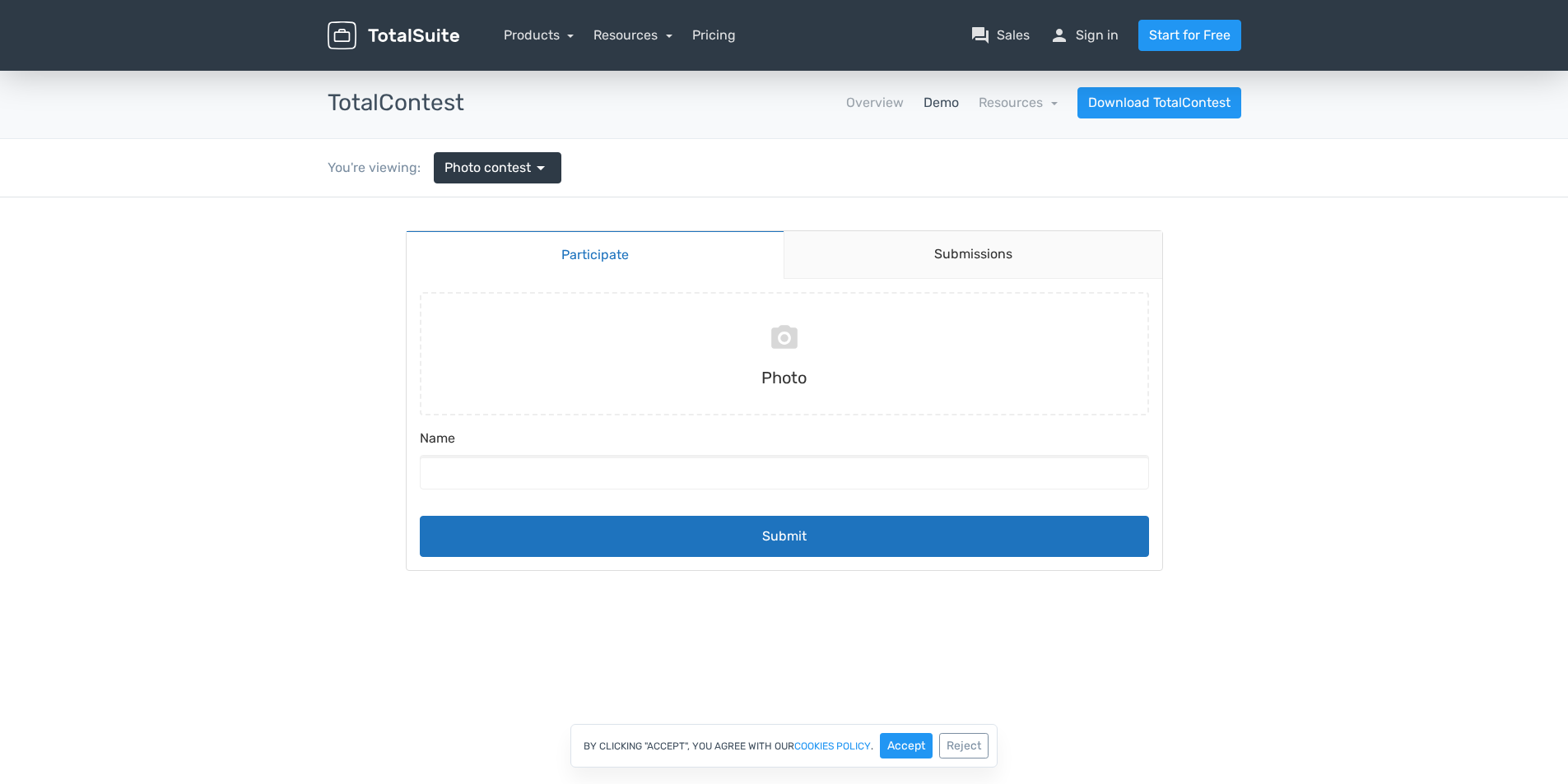
click at [562, 160] on div "You're viewing: Photo contest arrow_drop_down" at bounding box center [445, 167] width 259 height 57
click at [552, 160] on link "Photo contest arrow_drop_down" at bounding box center [497, 168] width 127 height 31
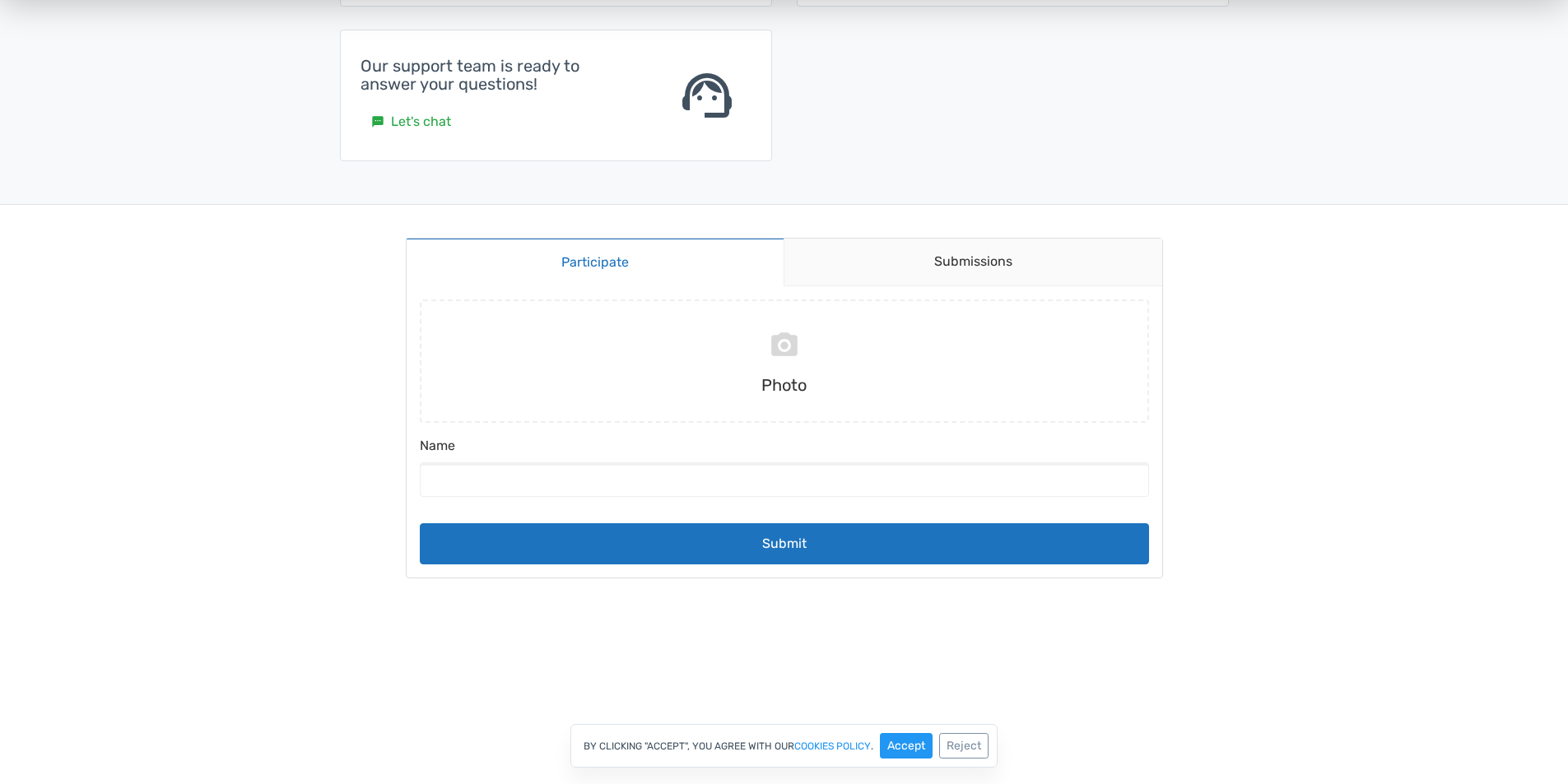
scroll to position [624, 0]
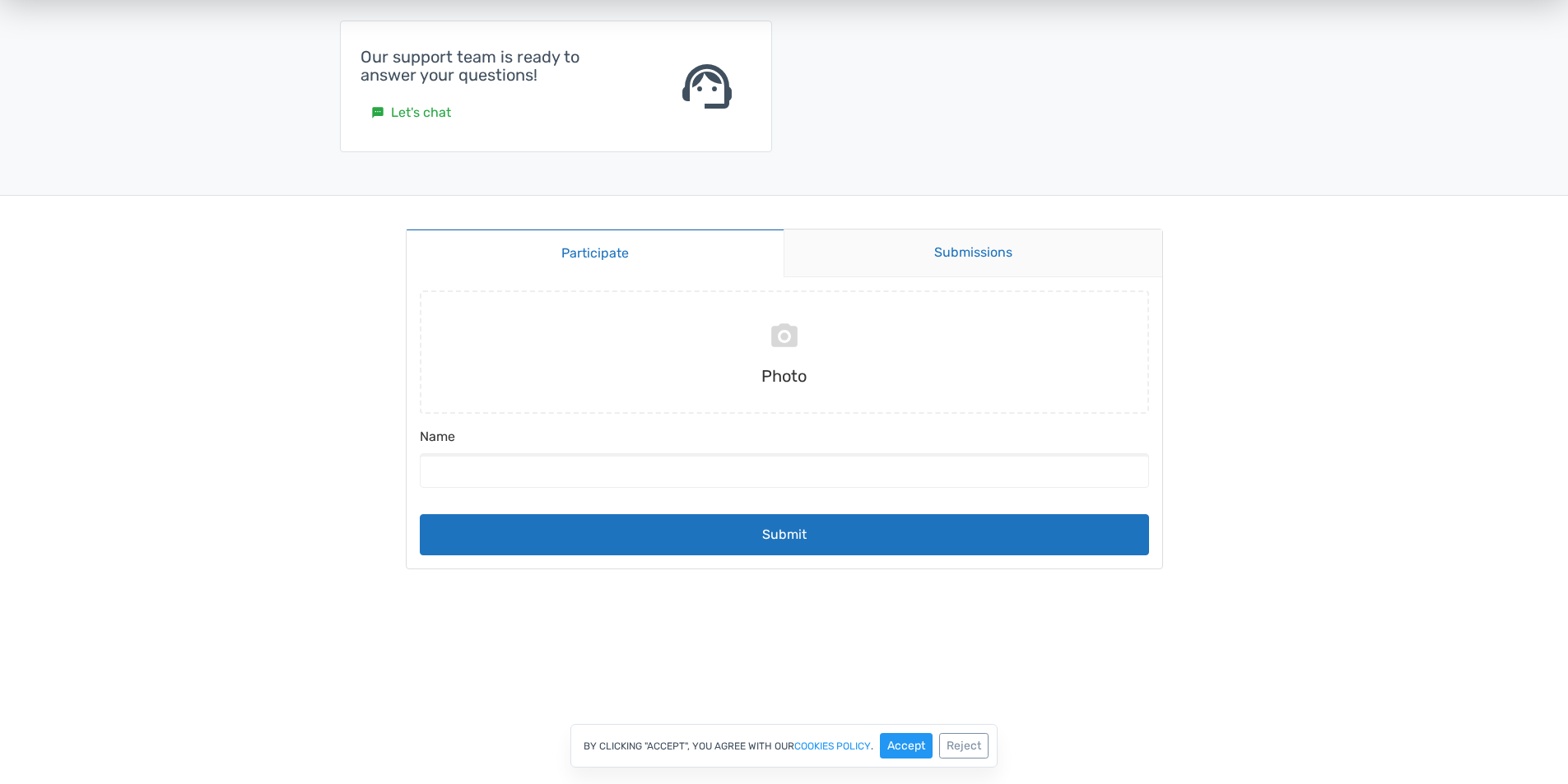
click at [927, 264] on link "Submissions" at bounding box center [973, 253] width 378 height 48
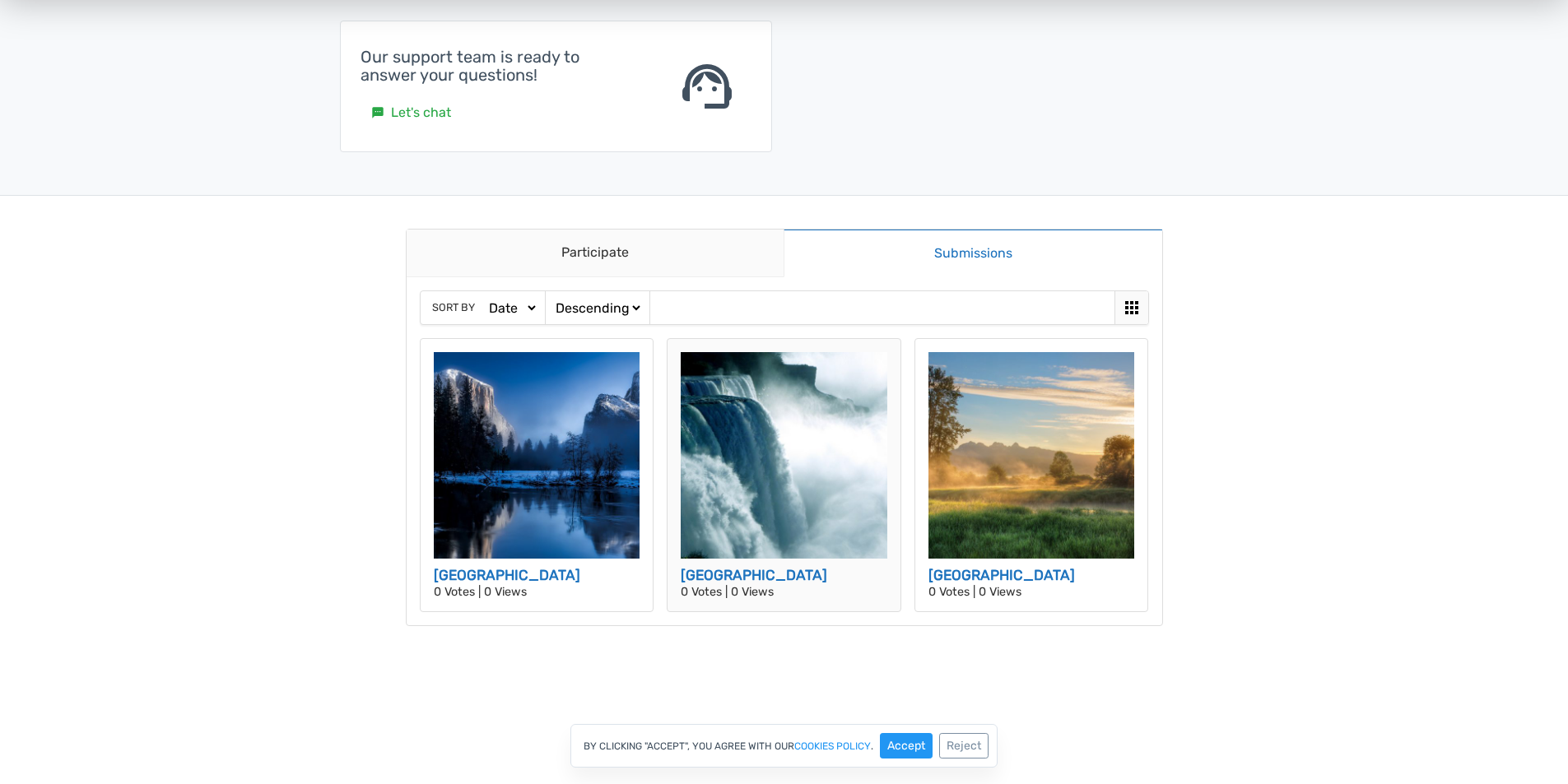
click at [748, 596] on p "0 Votes | 0 Views" at bounding box center [784, 592] width 206 height 12
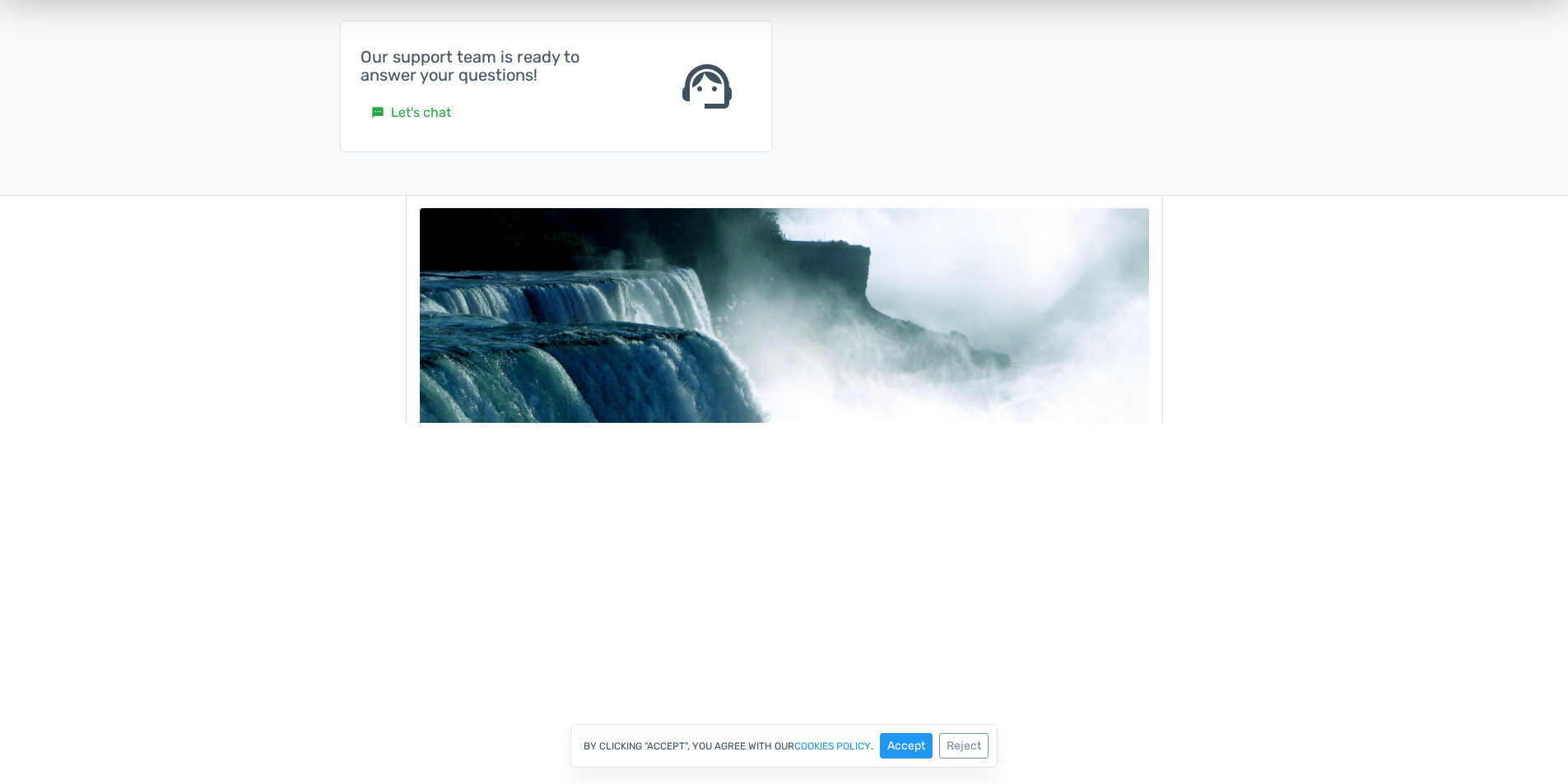
scroll to position [0, 0]
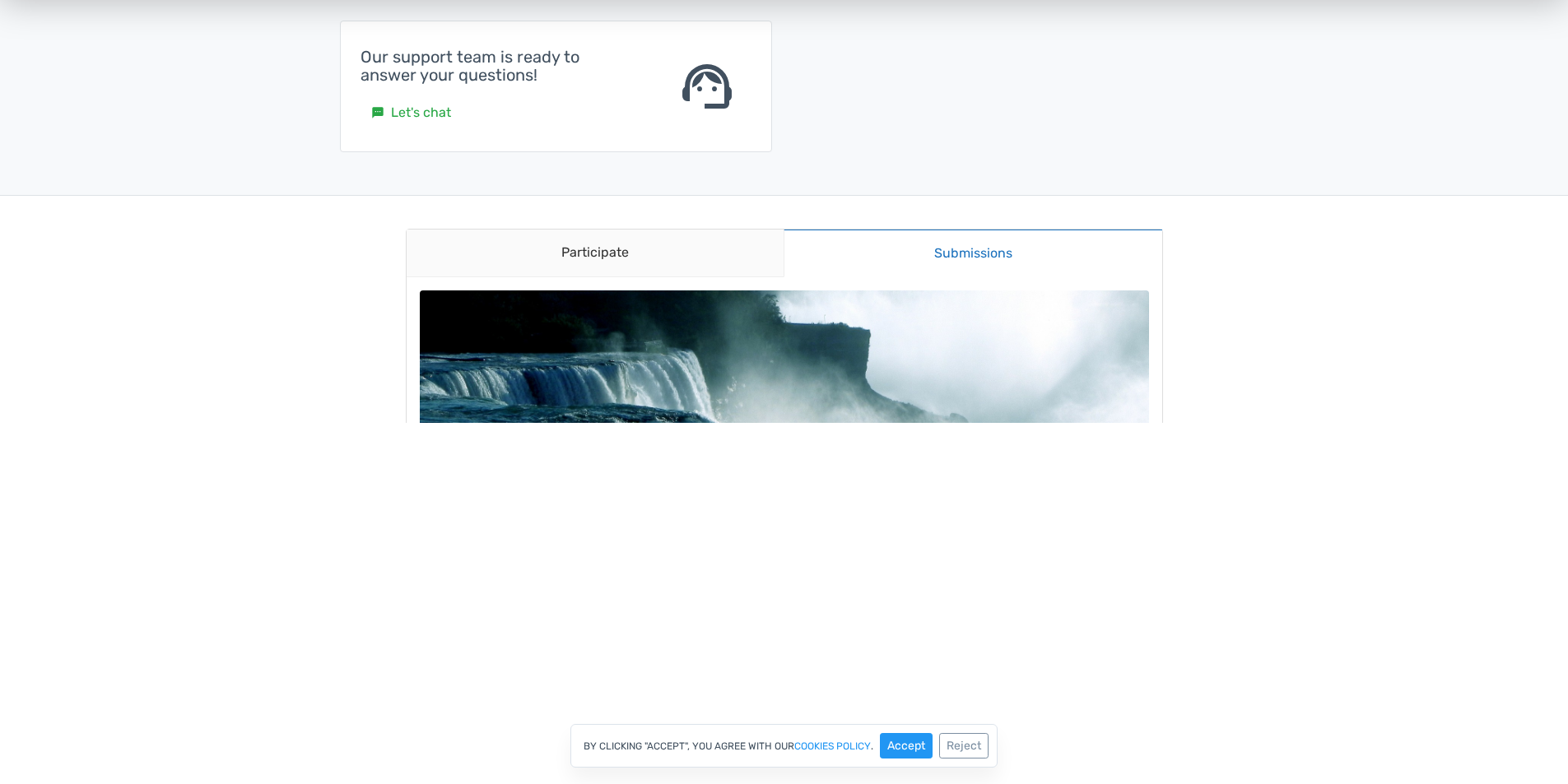
drag, startPoint x: 1555, startPoint y: 255, endPoint x: 1411, endPoint y: 379, distance: 190.0
click at [708, 241] on link "Participate" at bounding box center [595, 253] width 377 height 48
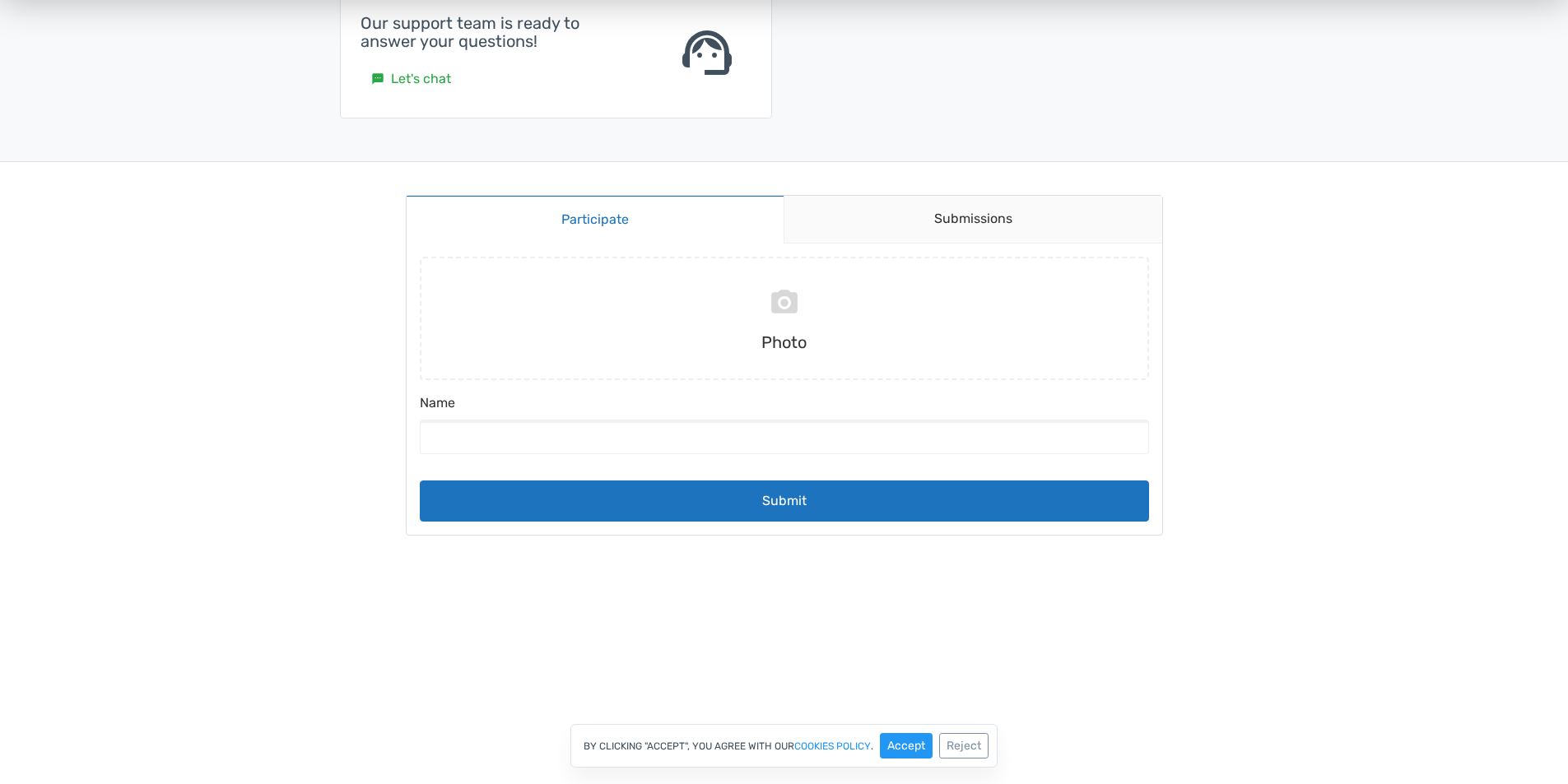
scroll to position [614, 0]
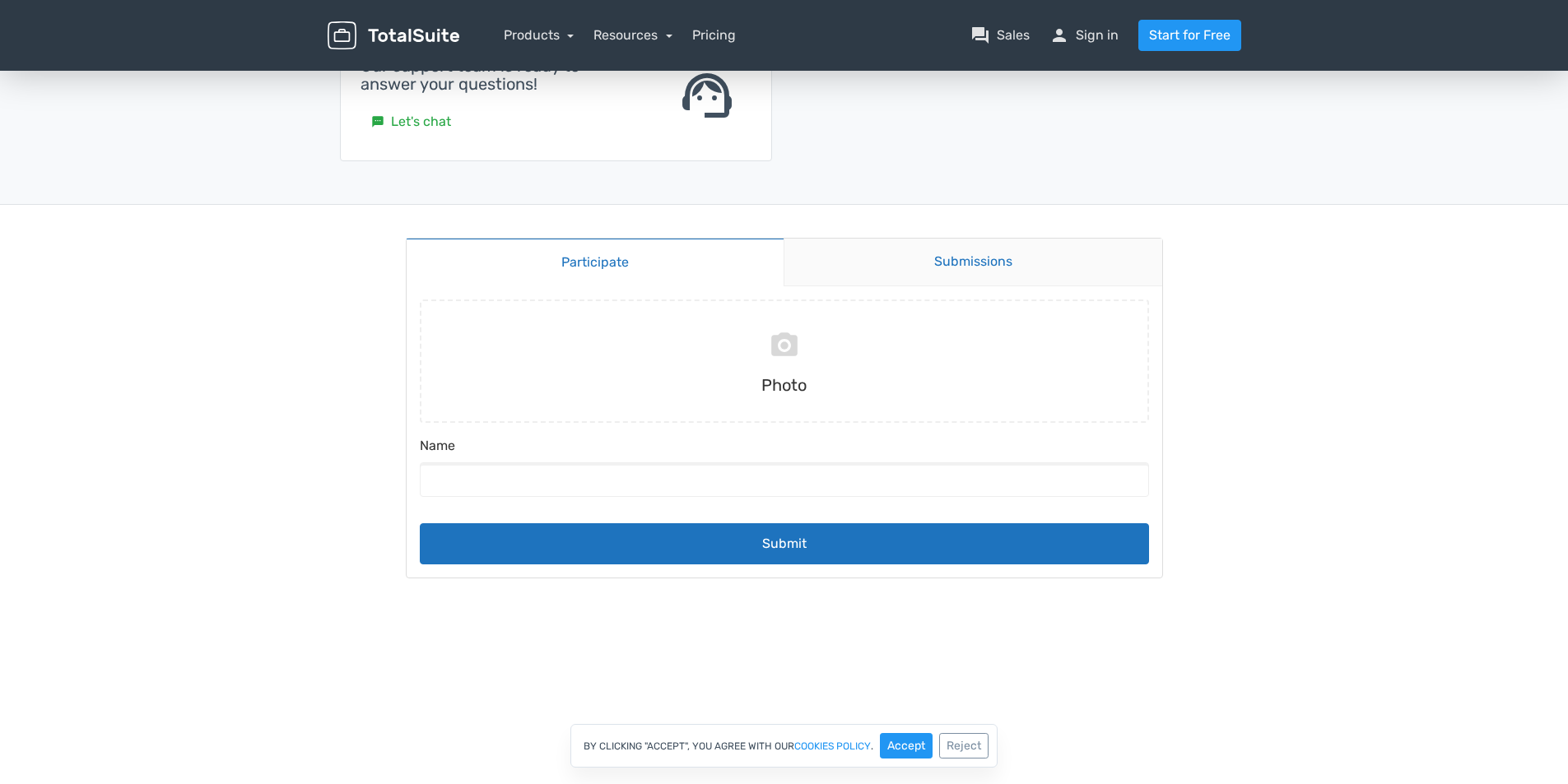
click at [980, 267] on link "Submissions" at bounding box center [973, 262] width 378 height 48
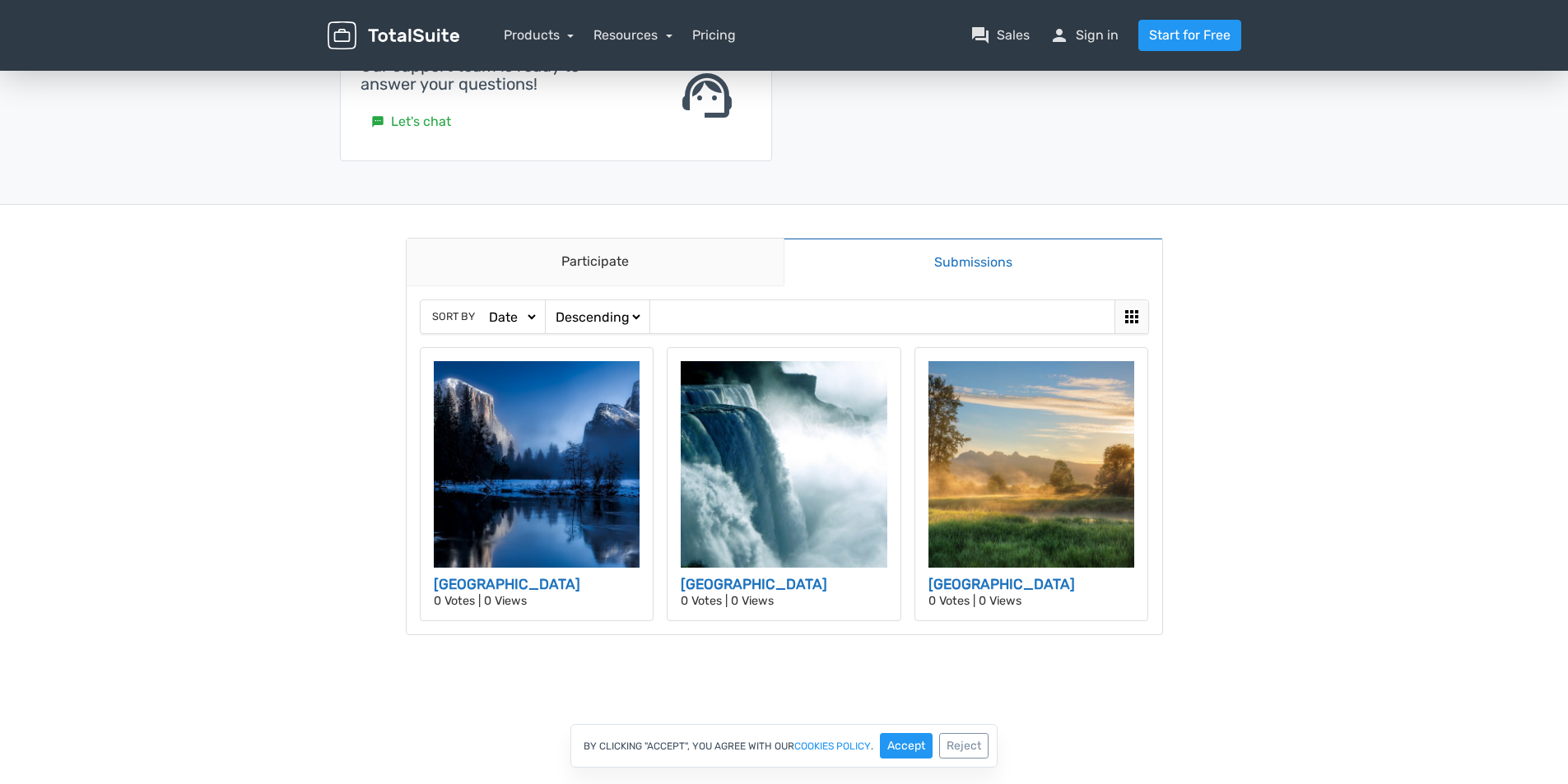
click at [512, 326] on div "Sort by Date Views Votes Title" at bounding box center [482, 317] width 125 height 33
click at [588, 320] on select "Ascending Descending" at bounding box center [597, 317] width 90 height 18
select select "https://demos.totalsuite.net/totalcontest/contest/photo-contest/submissions/?ci…"
click at [552, 308] on select "Ascending Descending" at bounding box center [597, 317] width 90 height 18
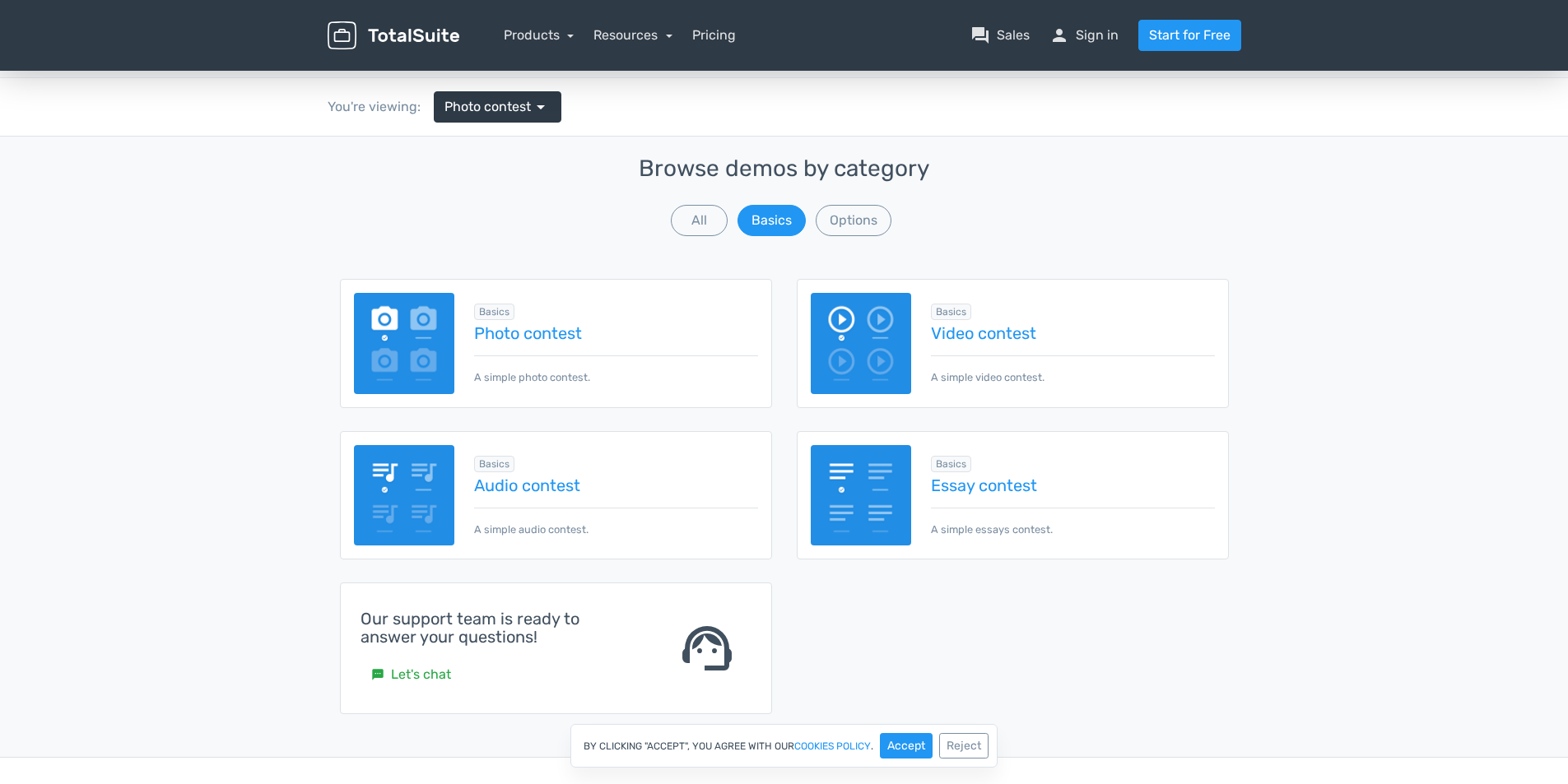
scroll to position [0, 0]
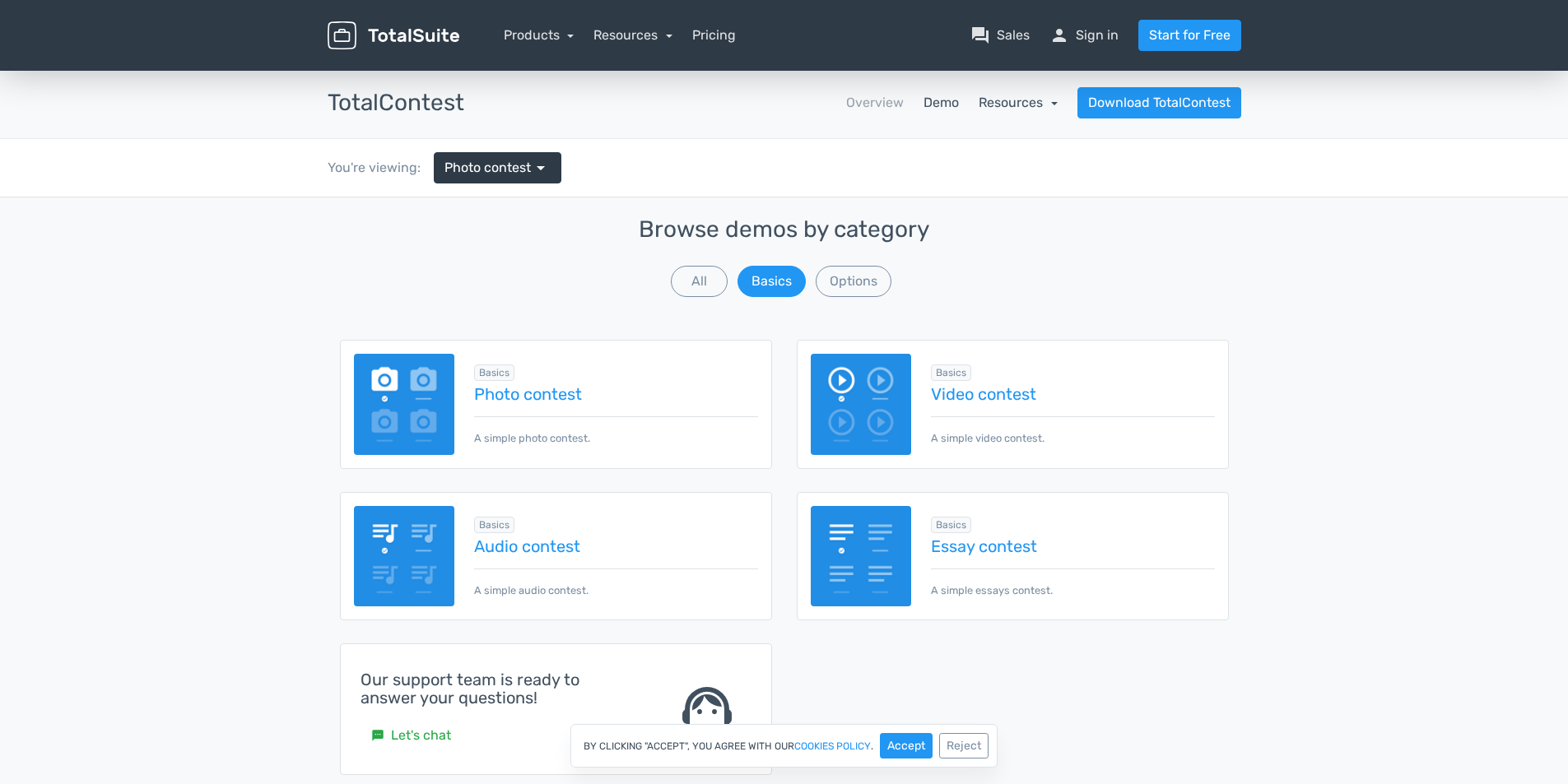
click at [1050, 104] on link "Resources" at bounding box center [1017, 102] width 79 height 16
click at [1131, 172] on div "You're viewing: Photo contest arrow_drop_down" at bounding box center [784, 167] width 939 height 57
click at [1062, 104] on nav "Overview Demo Resources school Documentation article Changelog Download TotalCo…" at bounding box center [865, 103] width 777 height 31
click at [863, 294] on button "Options" at bounding box center [854, 281] width 76 height 31
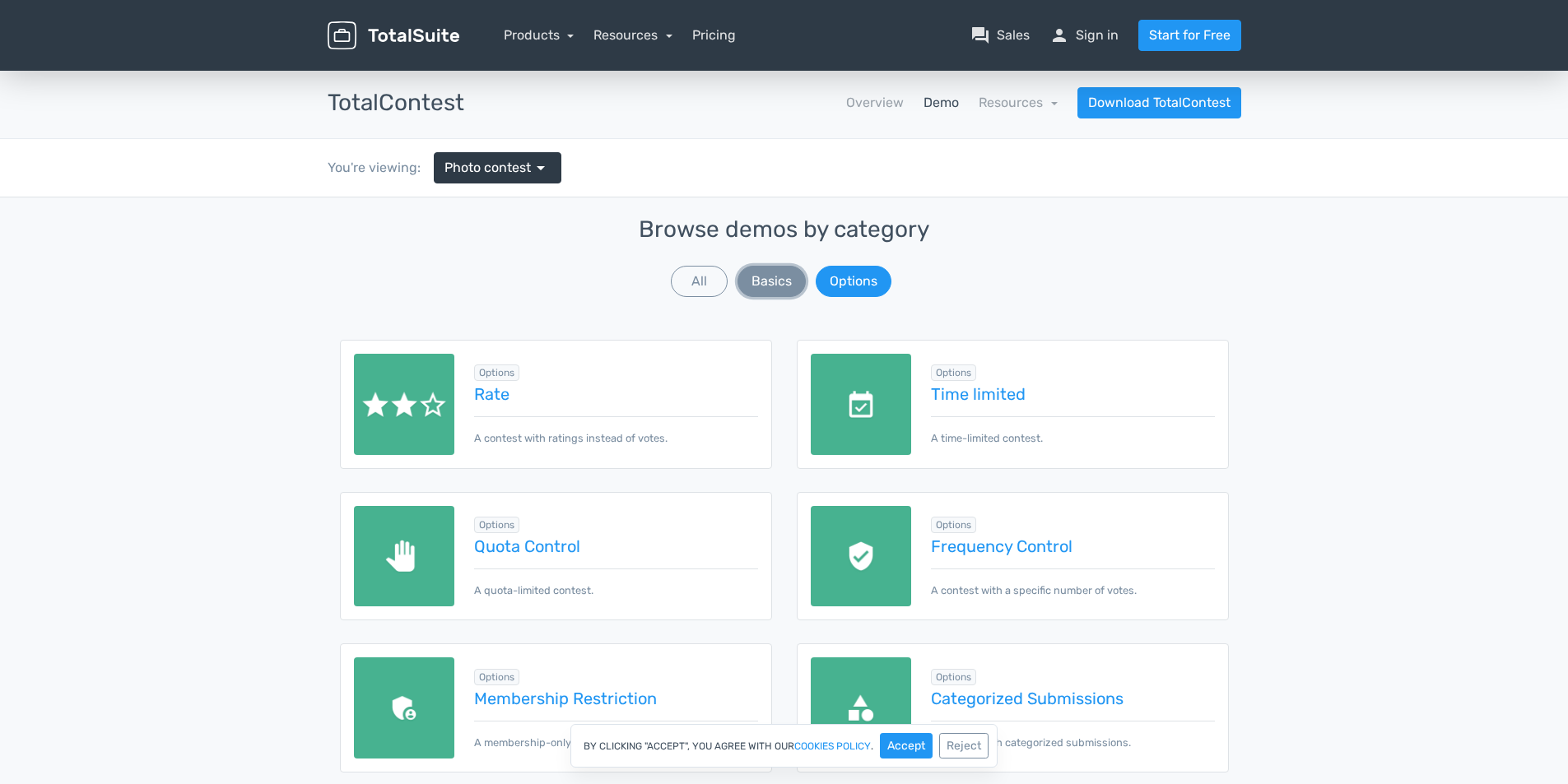
click at [744, 283] on button "Basics" at bounding box center [771, 281] width 68 height 31
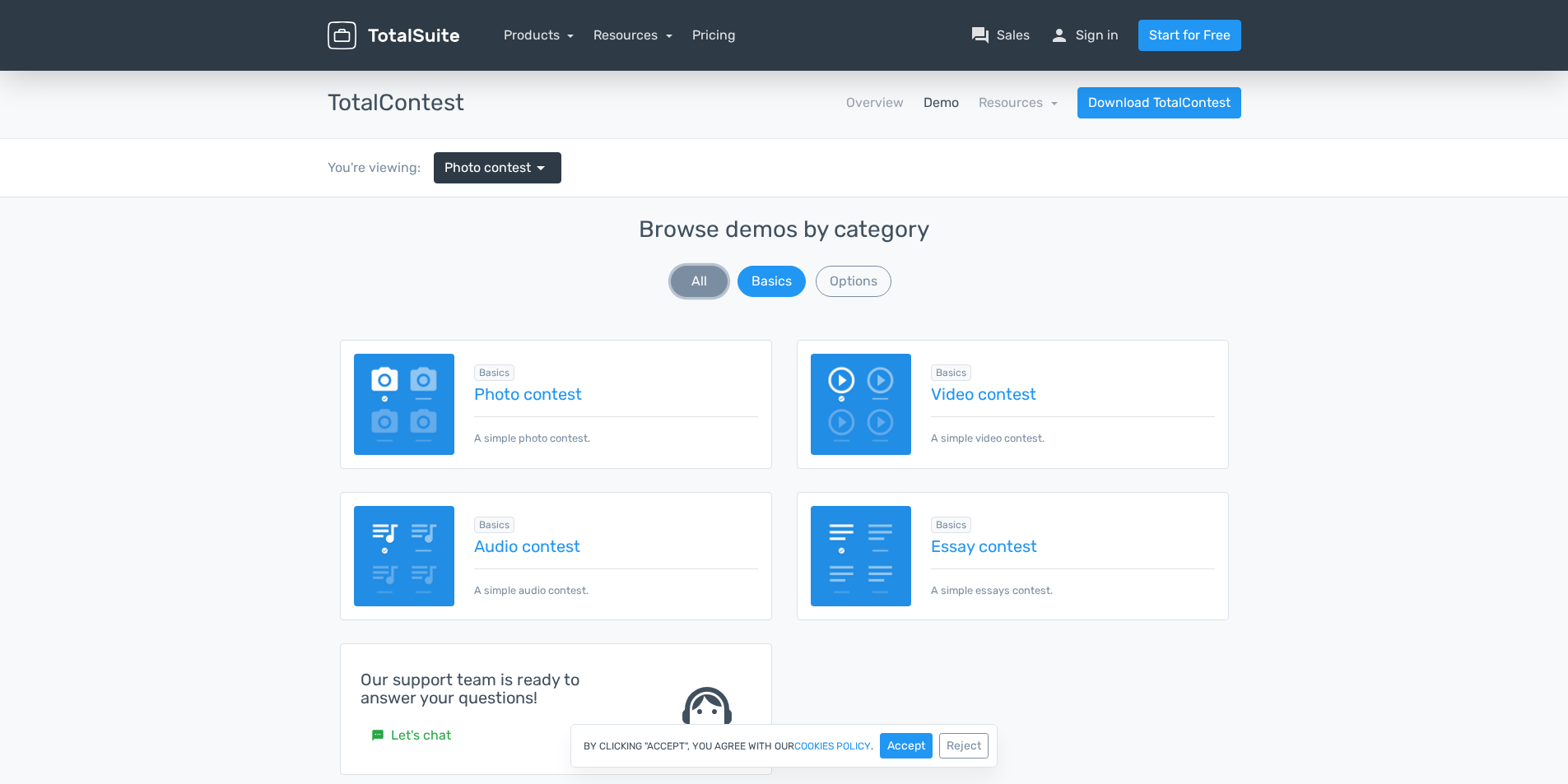
click at [706, 281] on button "All" at bounding box center [699, 281] width 56 height 31
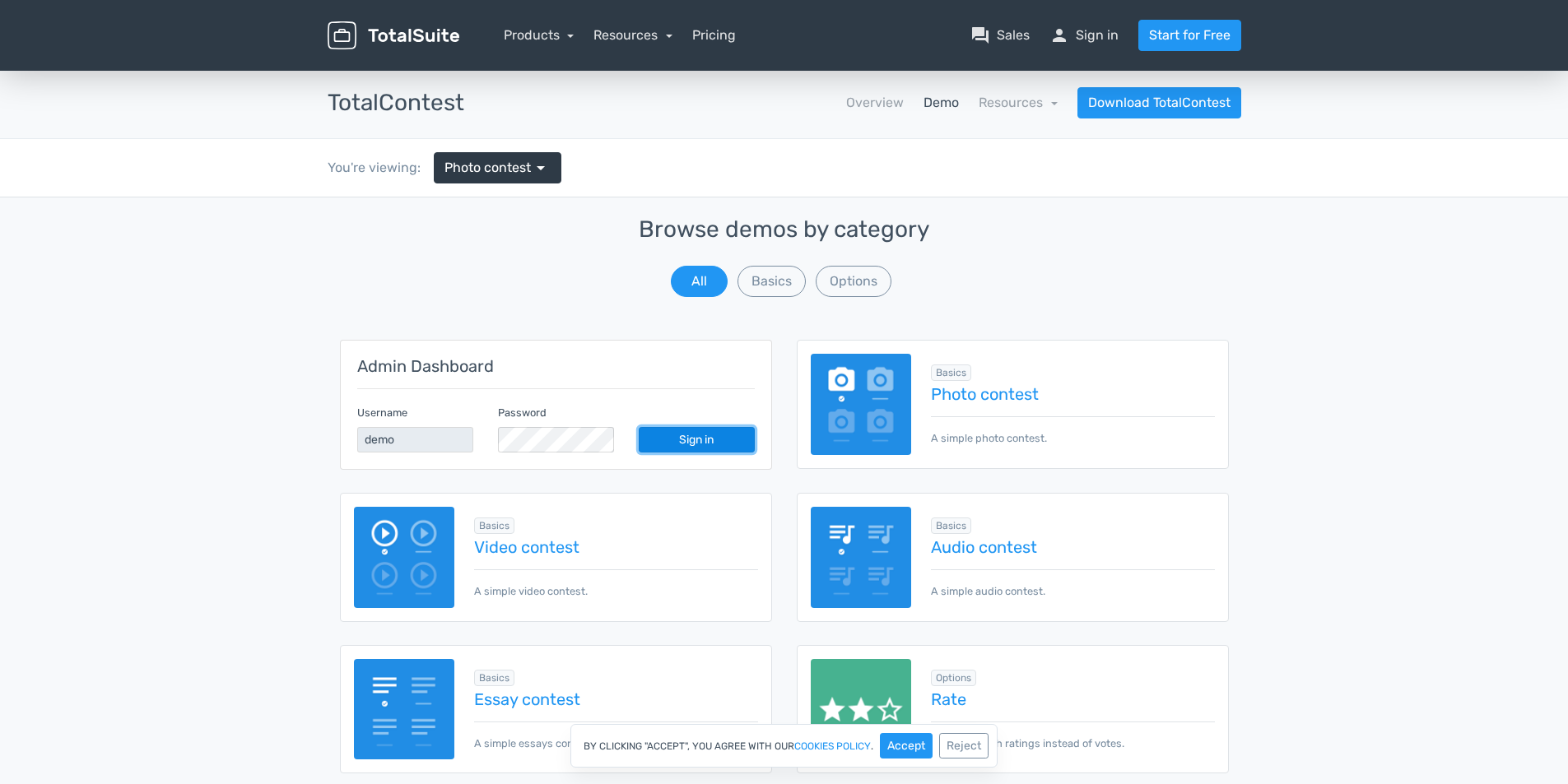
click at [685, 436] on link "Sign in" at bounding box center [696, 440] width 116 height 25
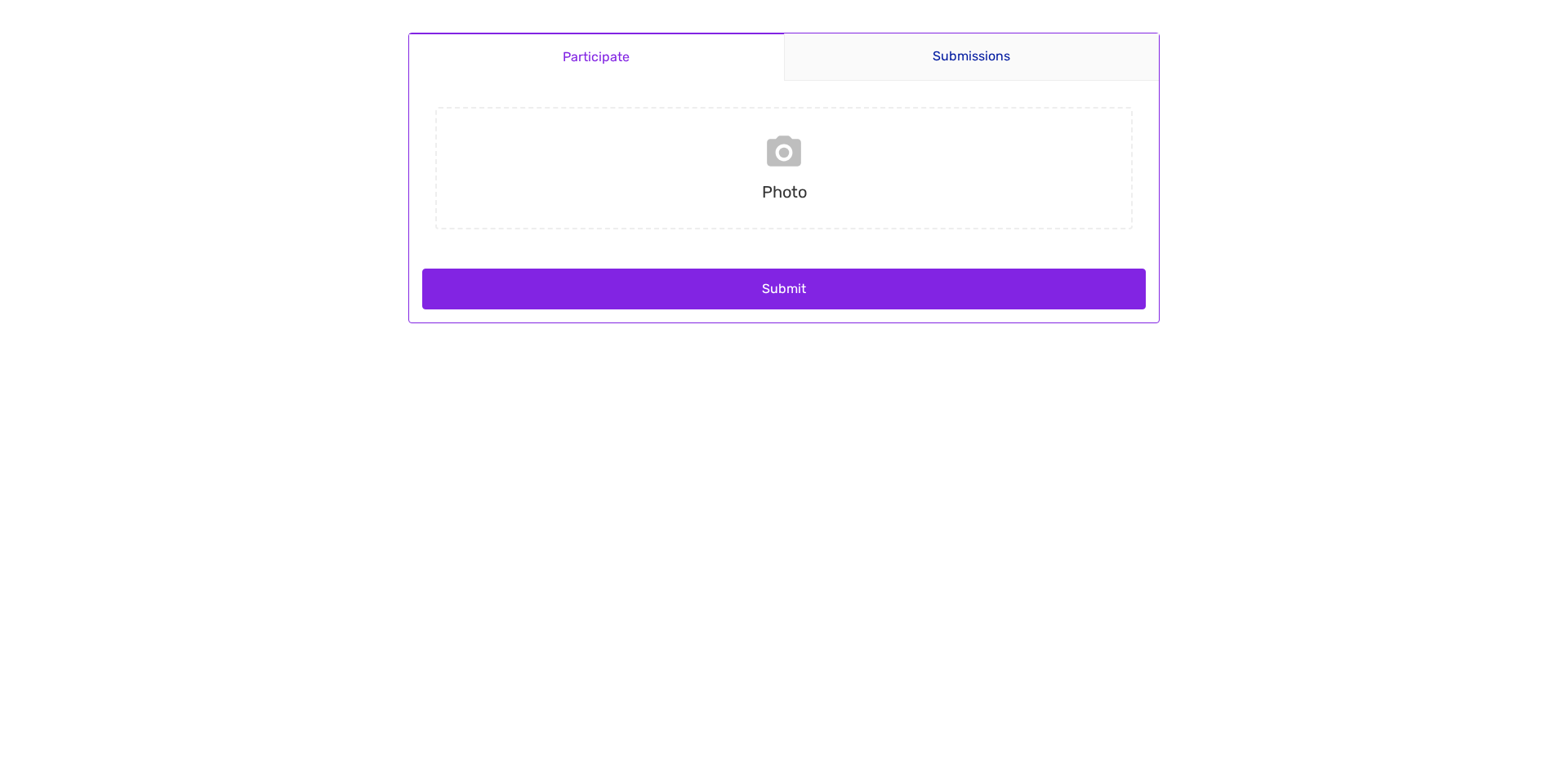
click at [804, 172] on input "file" at bounding box center [784, 168] width 710 height 123
type input "C:\fakepath\DSC09243.jpg"
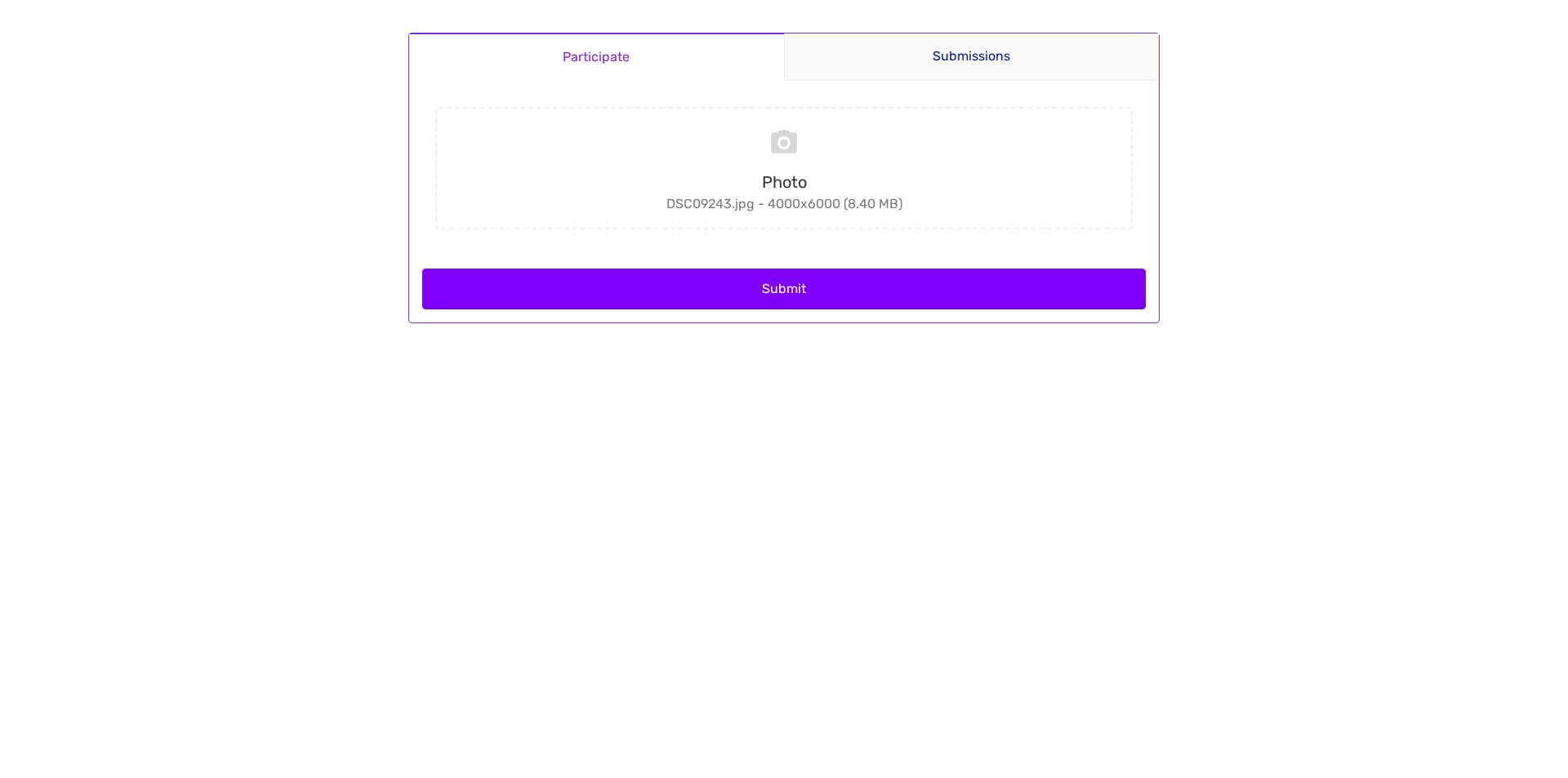
click at [914, 285] on button "Submit" at bounding box center [784, 289] width 724 height 41
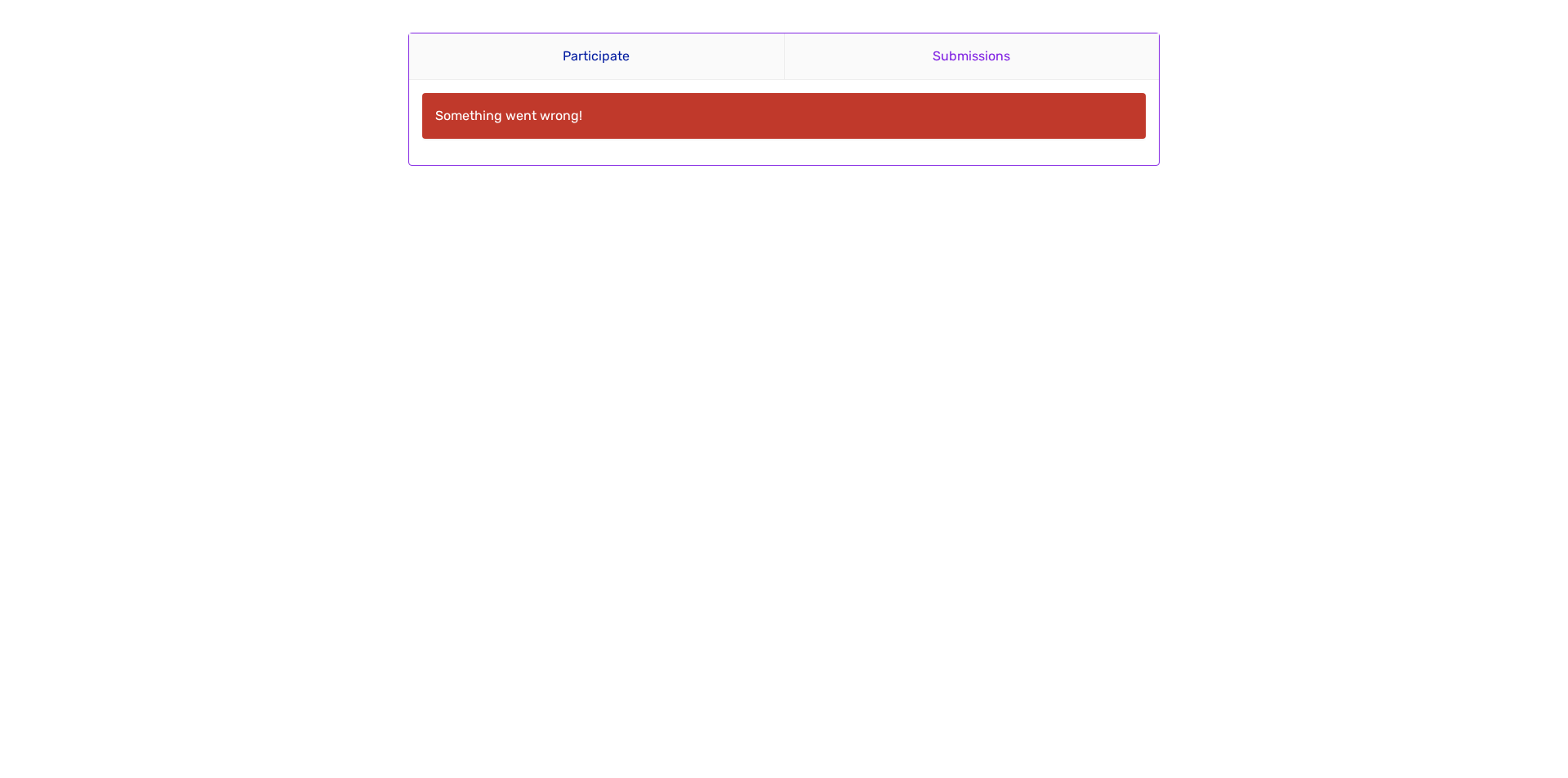
click at [978, 69] on link "Submissions" at bounding box center [971, 57] width 375 height 46
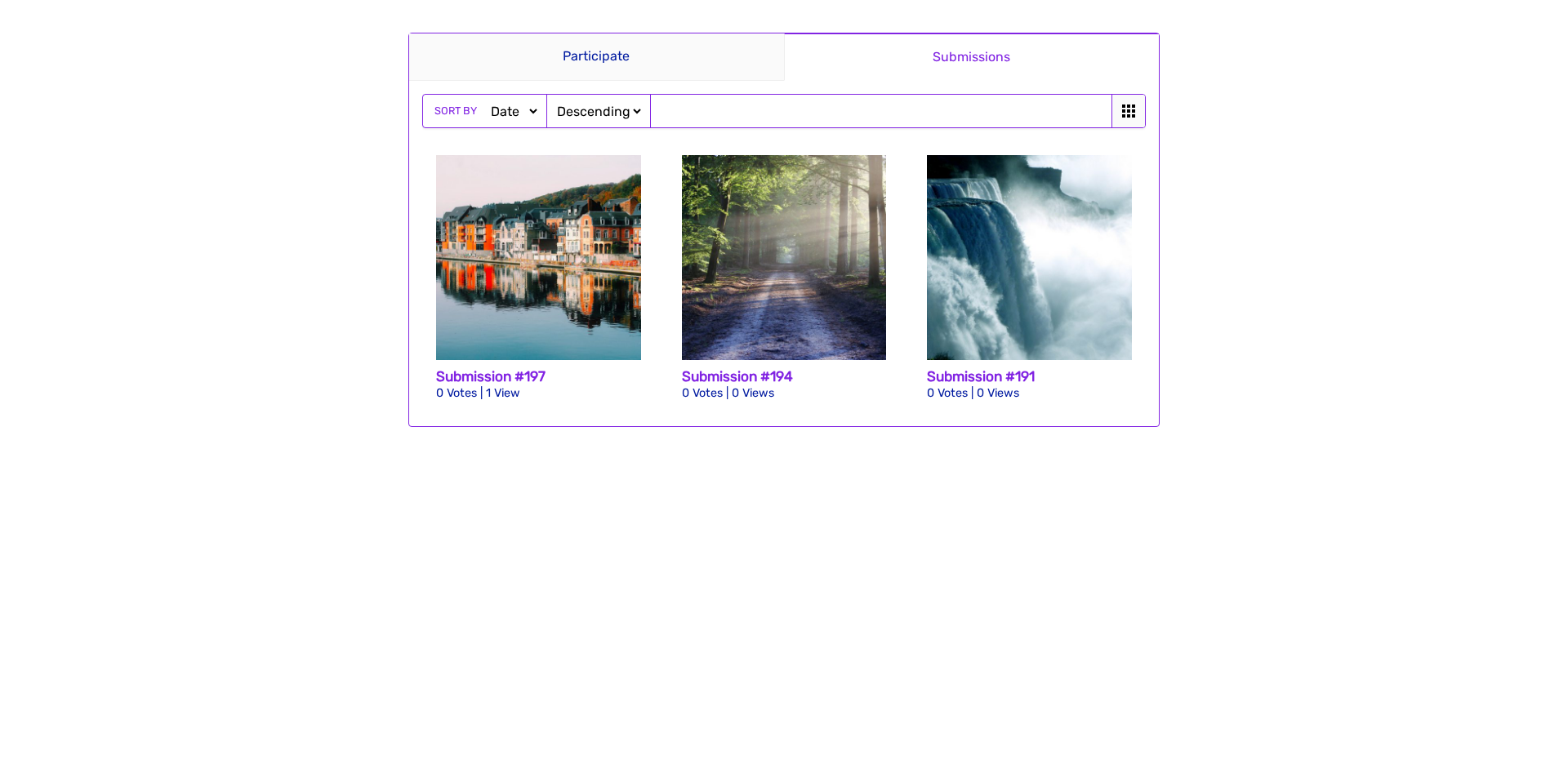
click at [617, 110] on select "Ascending Descending" at bounding box center [598, 112] width 90 height 17
click at [491, 116] on select "Date Views Votes Title" at bounding box center [513, 112] width 52 height 17
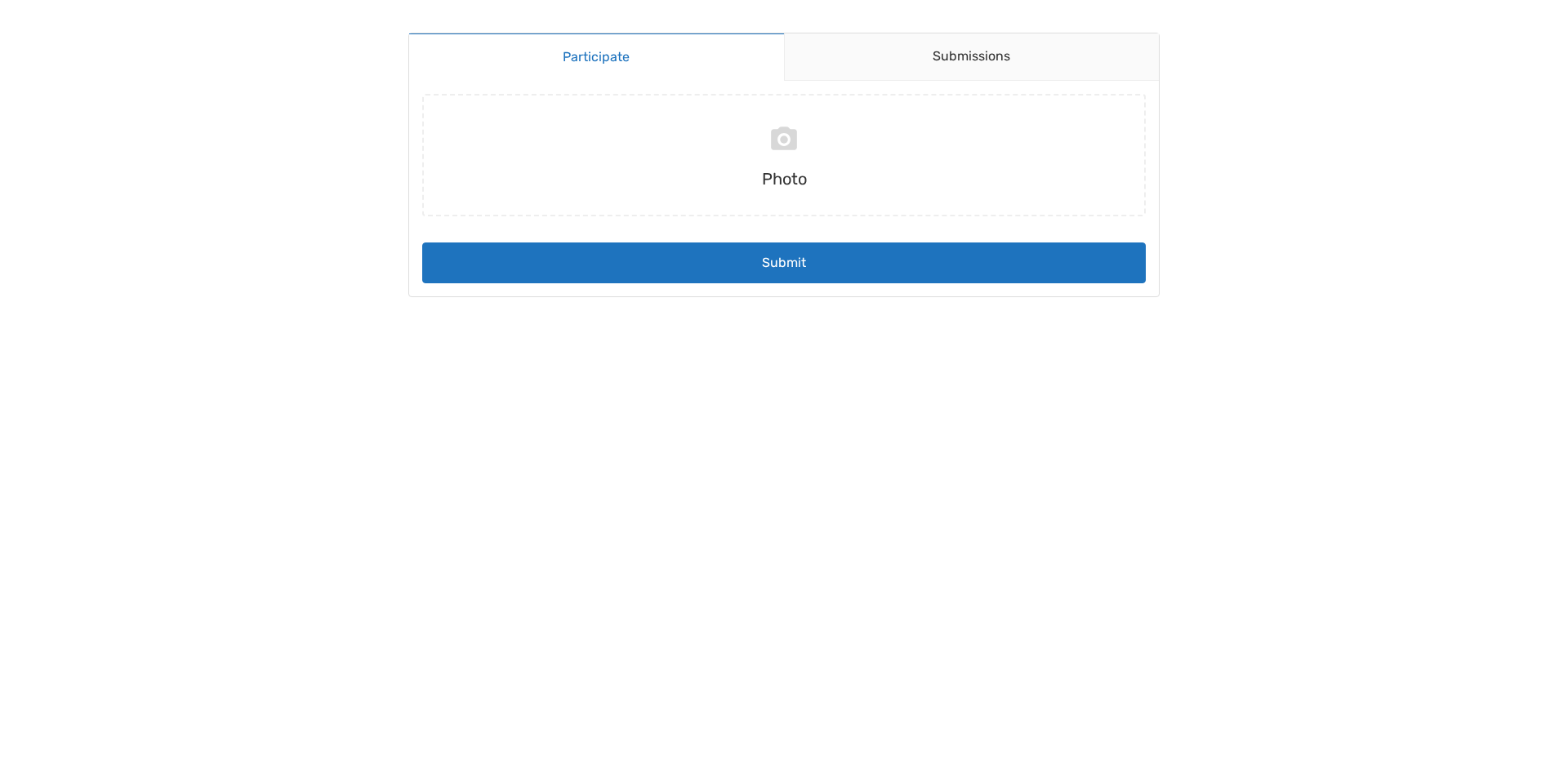
click at [1281, 142] on body "Participate Submissions Participate Submissions Submitting Photo Submit" at bounding box center [784, 389] width 1568 height 778
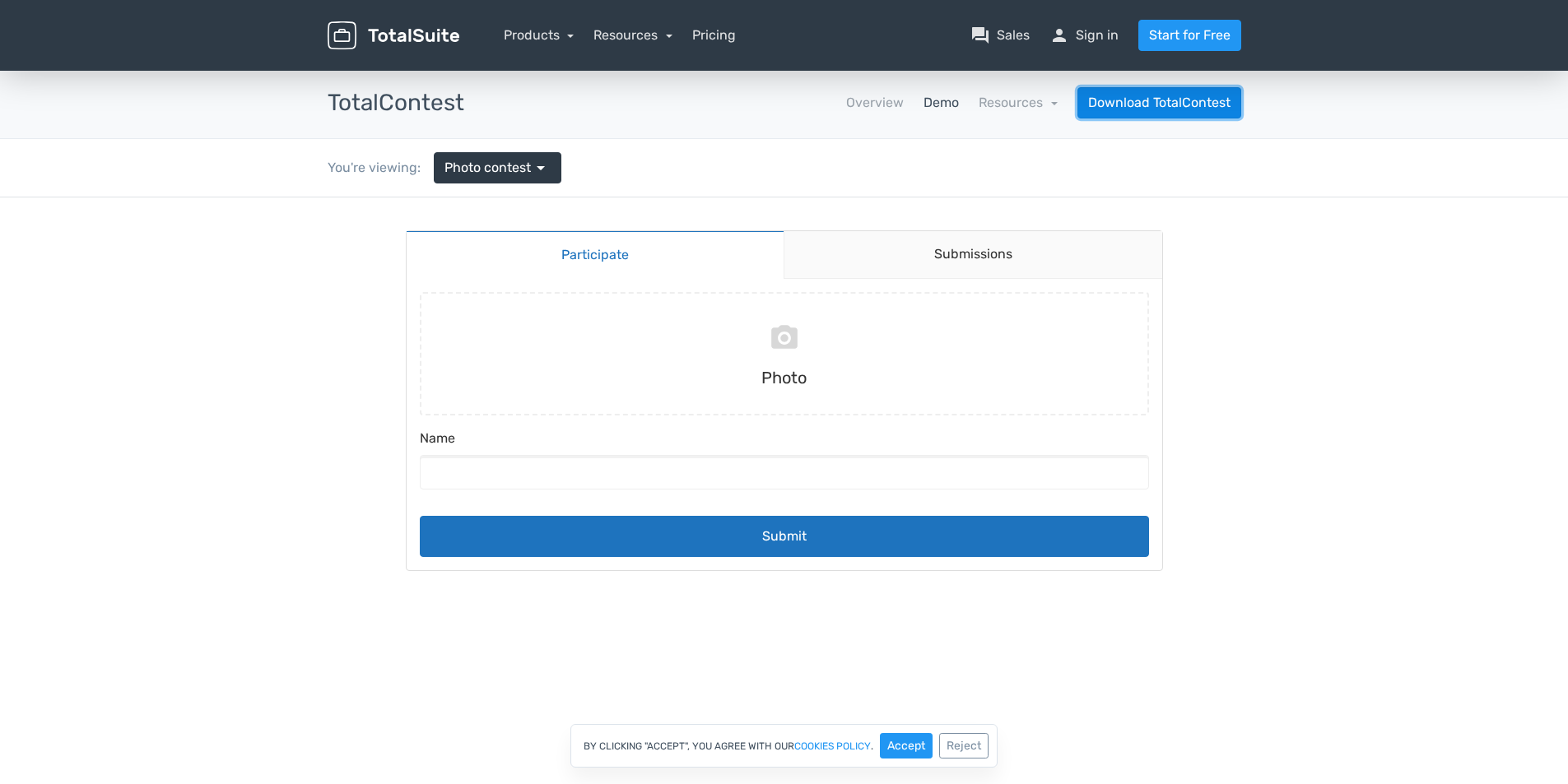
click at [1215, 105] on link "Download TotalContest" at bounding box center [1159, 103] width 163 height 31
